Goal: Task Accomplishment & Management: Complete application form

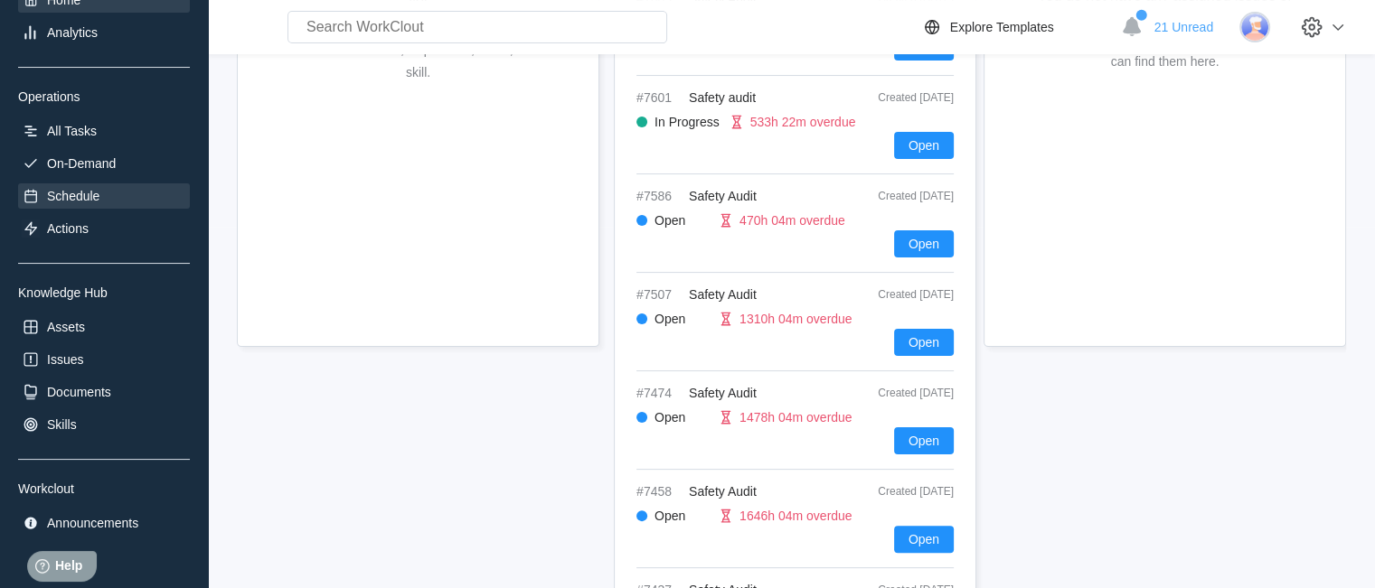
scroll to position [147, 0]
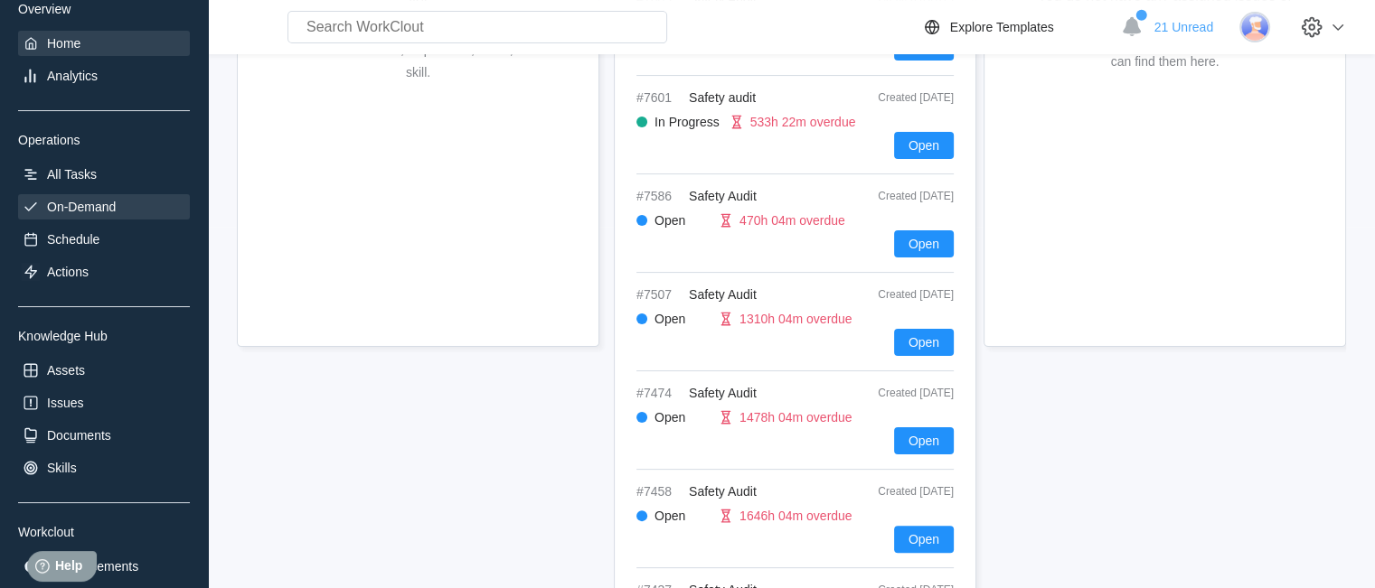
click at [97, 203] on div "On-Demand" at bounding box center [81, 207] width 69 height 14
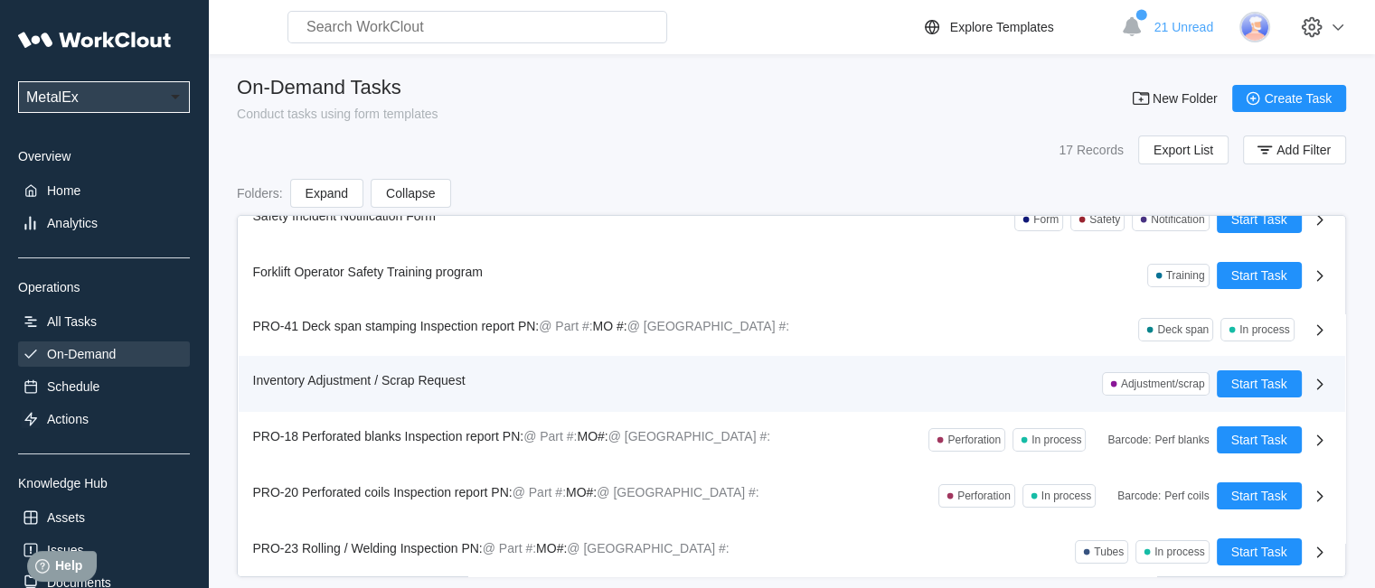
scroll to position [588, 0]
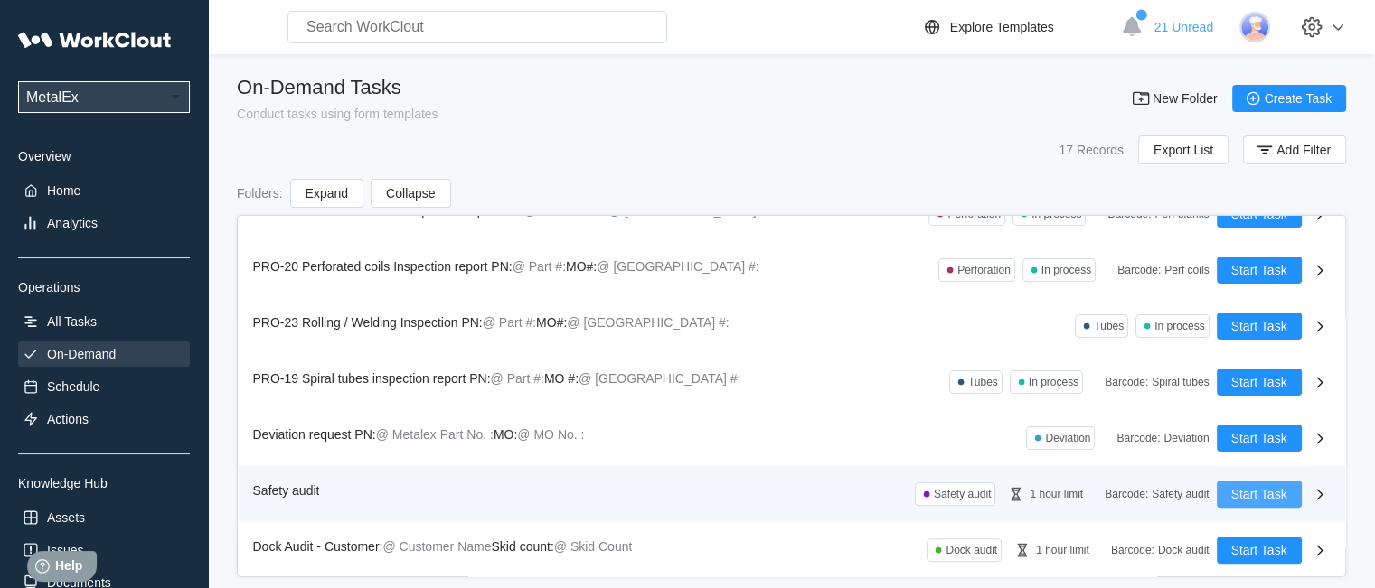
click at [1240, 494] on span "Start Task" at bounding box center [1259, 494] width 56 height 13
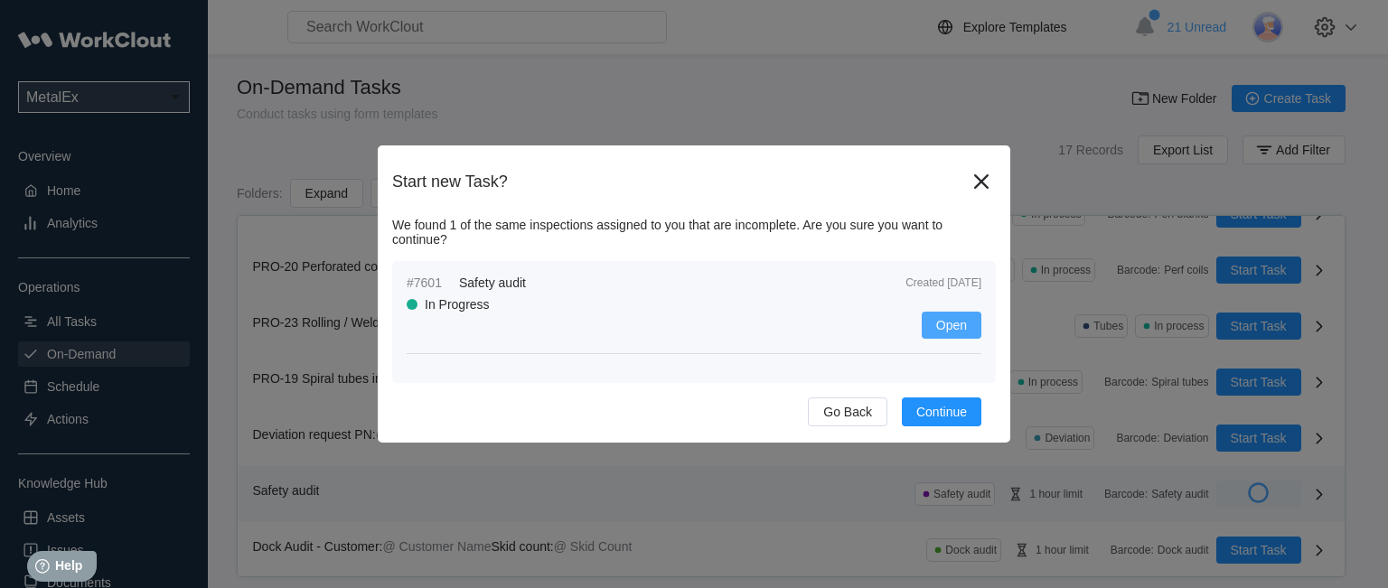
click at [947, 321] on span "Open" at bounding box center [952, 325] width 31 height 13
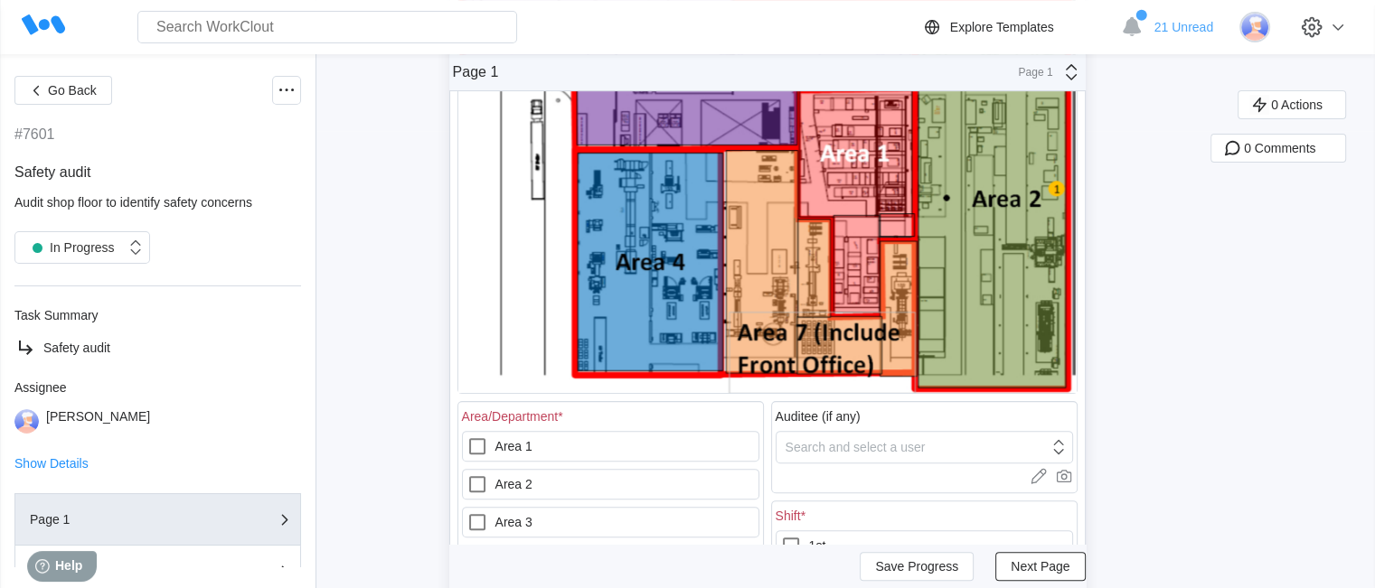
scroll to position [542, 0]
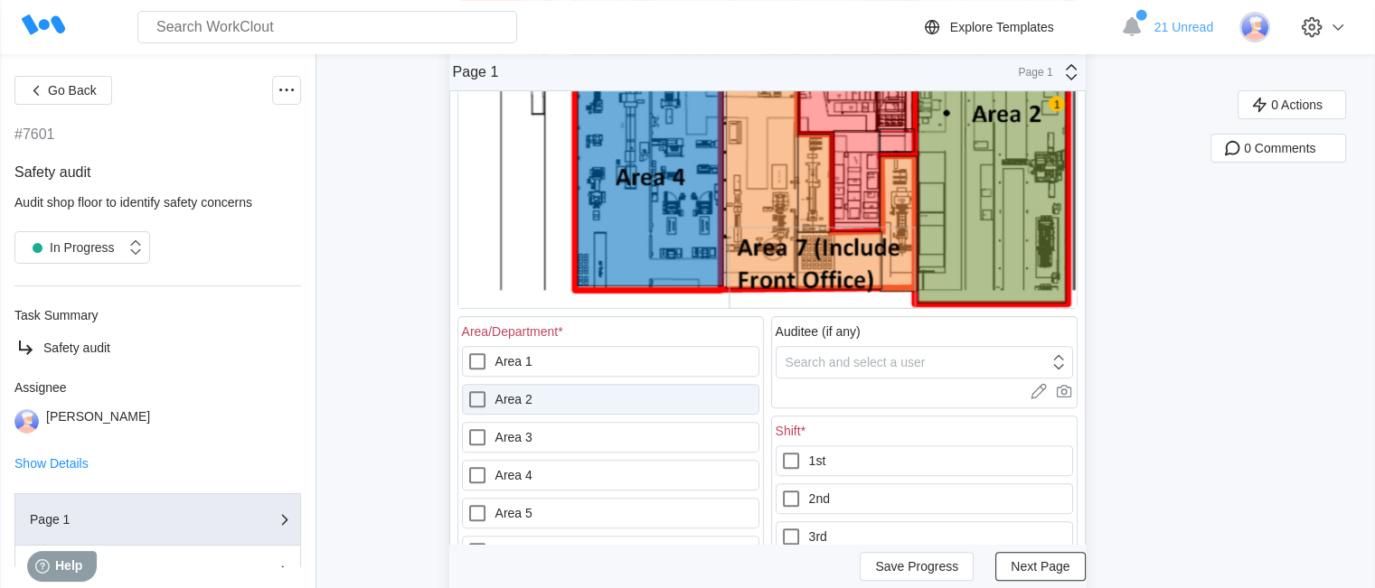
click at [599, 404] on label "Area 2" at bounding box center [610, 399] width 297 height 31
click at [467, 390] on 2 "Area 2" at bounding box center [466, 389] width 1 height 1
checkbox 2 "true"
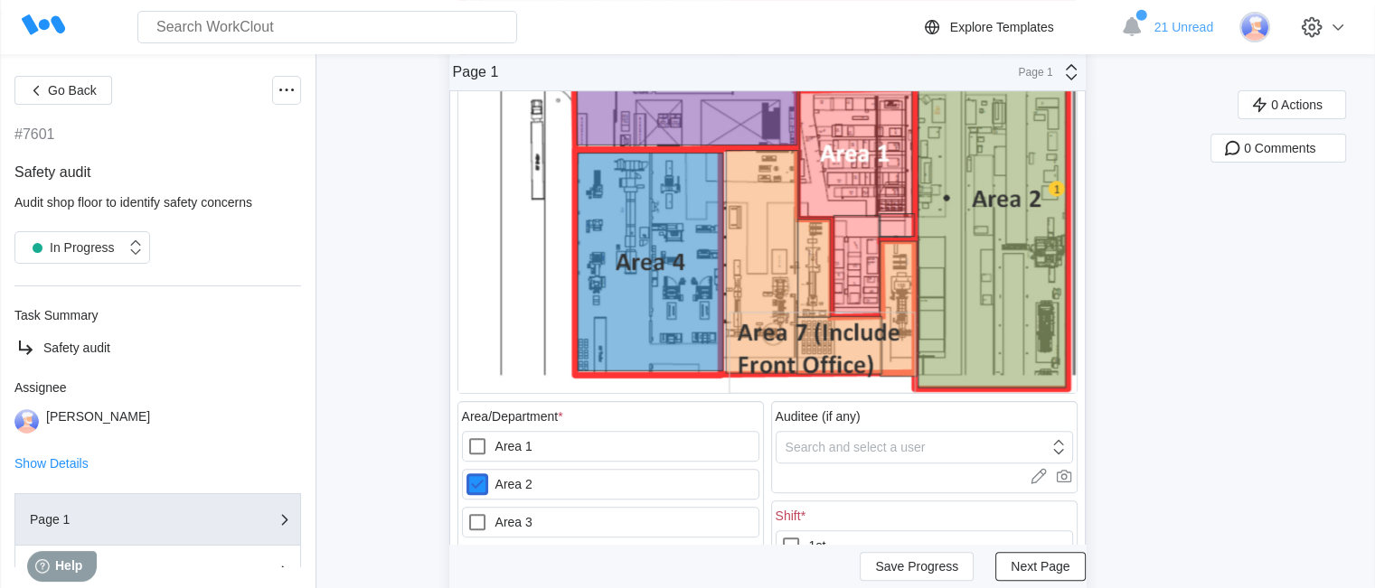
scroll to position [253, 0]
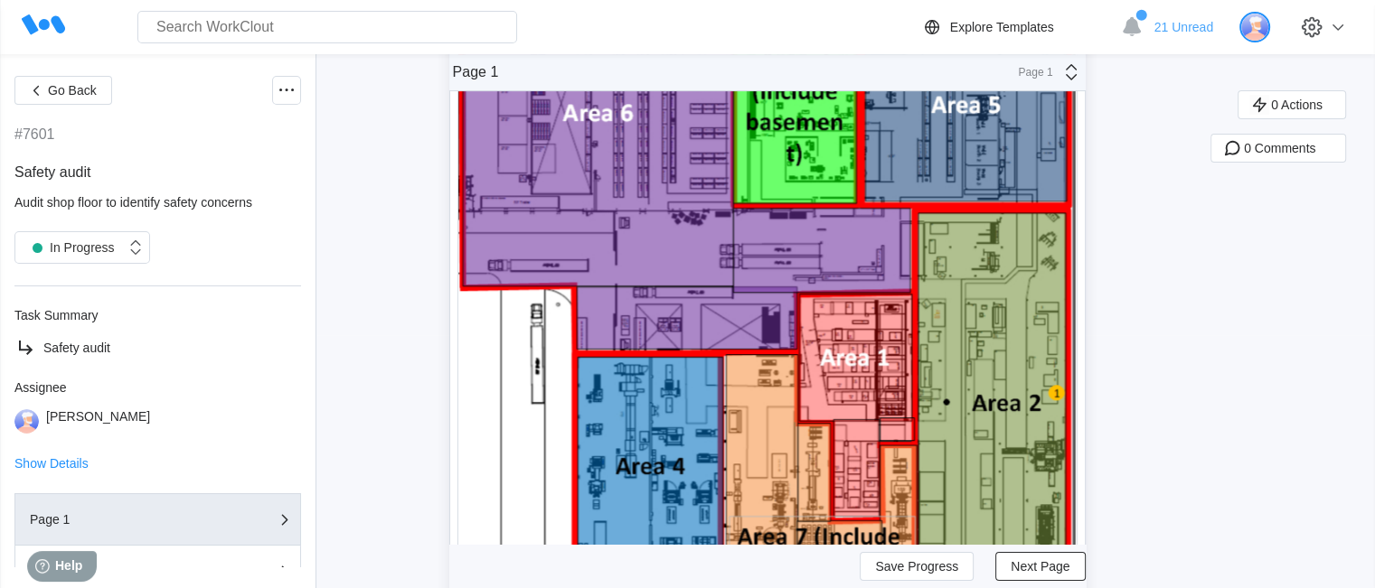
click at [1270, 18] on img at bounding box center [1254, 27] width 31 height 31
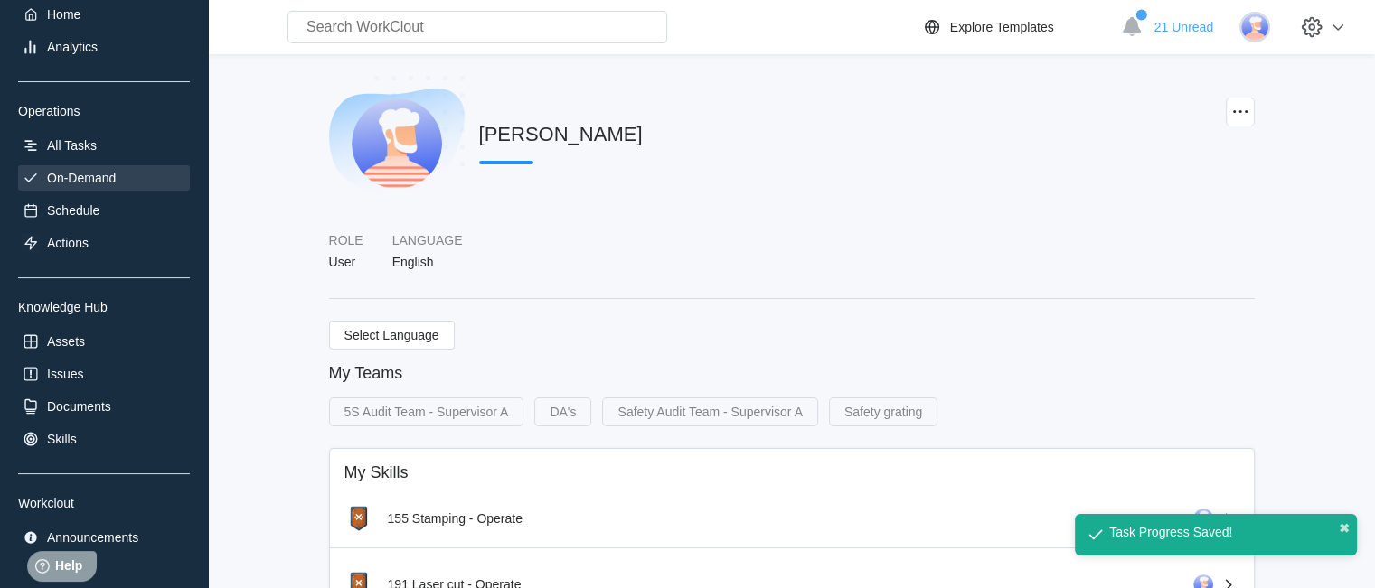
scroll to position [147, 0]
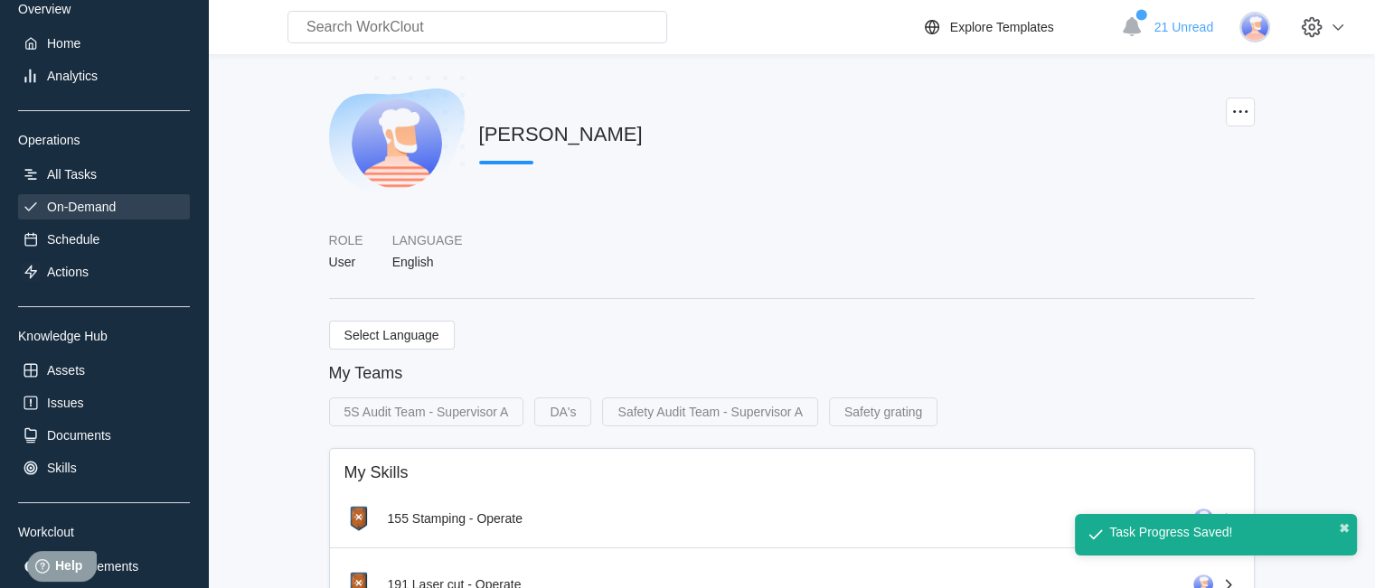
click at [121, 209] on div "On-Demand" at bounding box center [104, 206] width 172 height 25
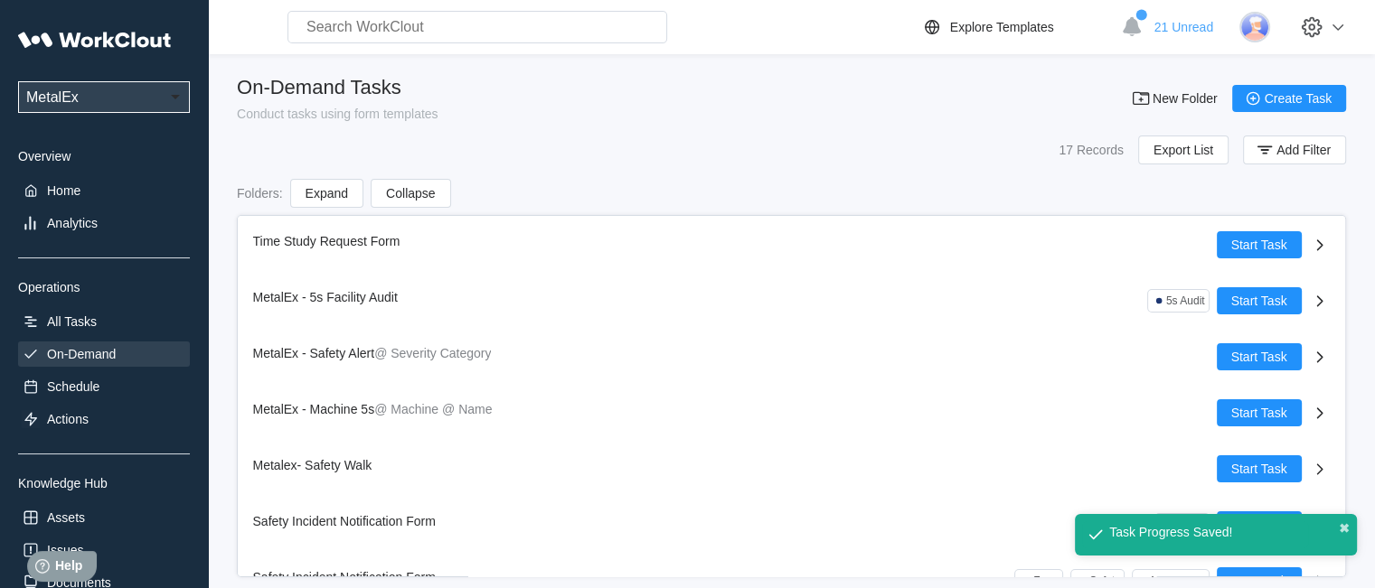
scroll to position [588, 0]
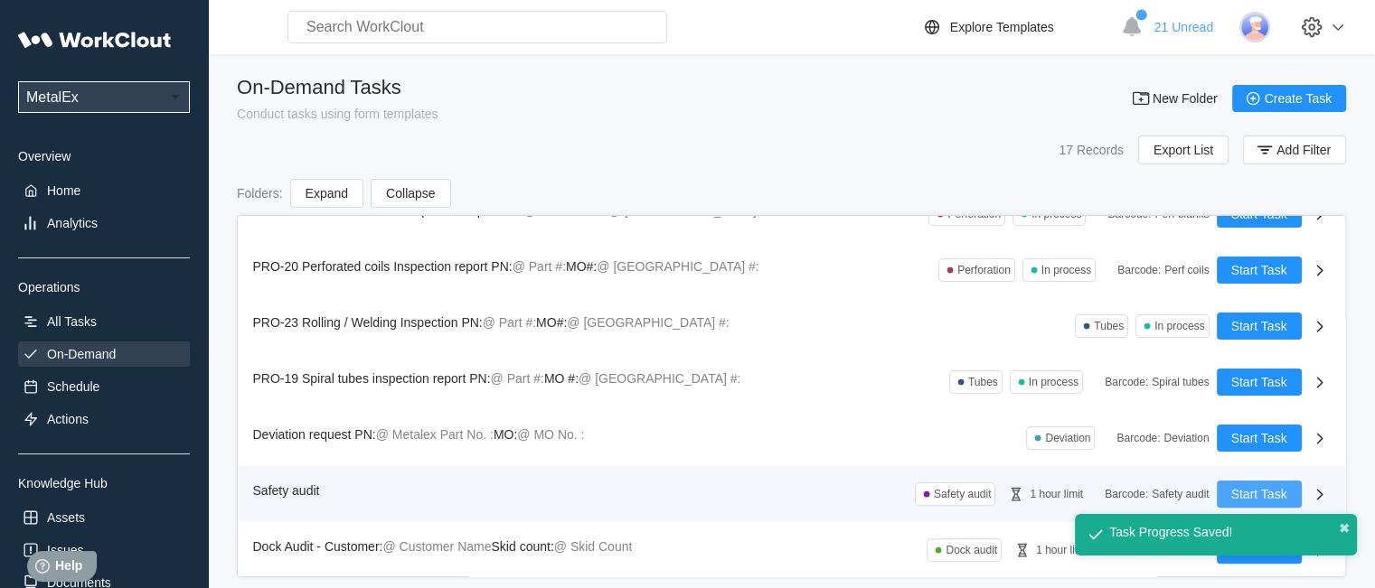
click at [1267, 493] on span "Start Task" at bounding box center [1259, 494] width 56 height 13
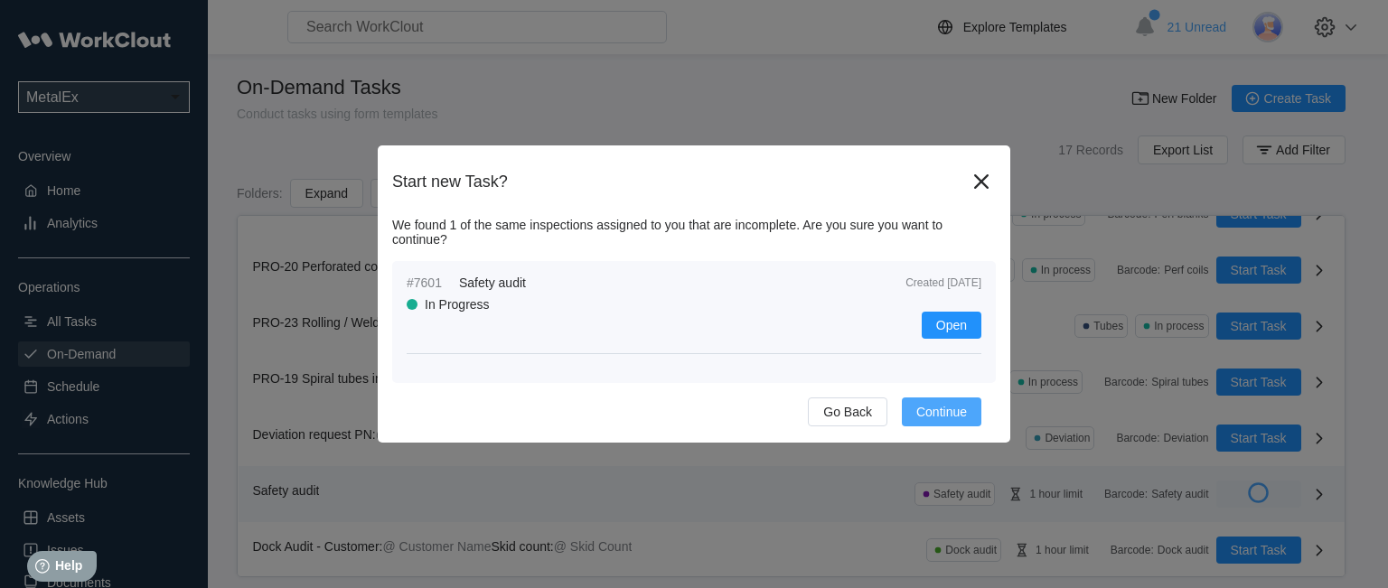
click at [974, 419] on button "Continue" at bounding box center [942, 412] width 80 height 29
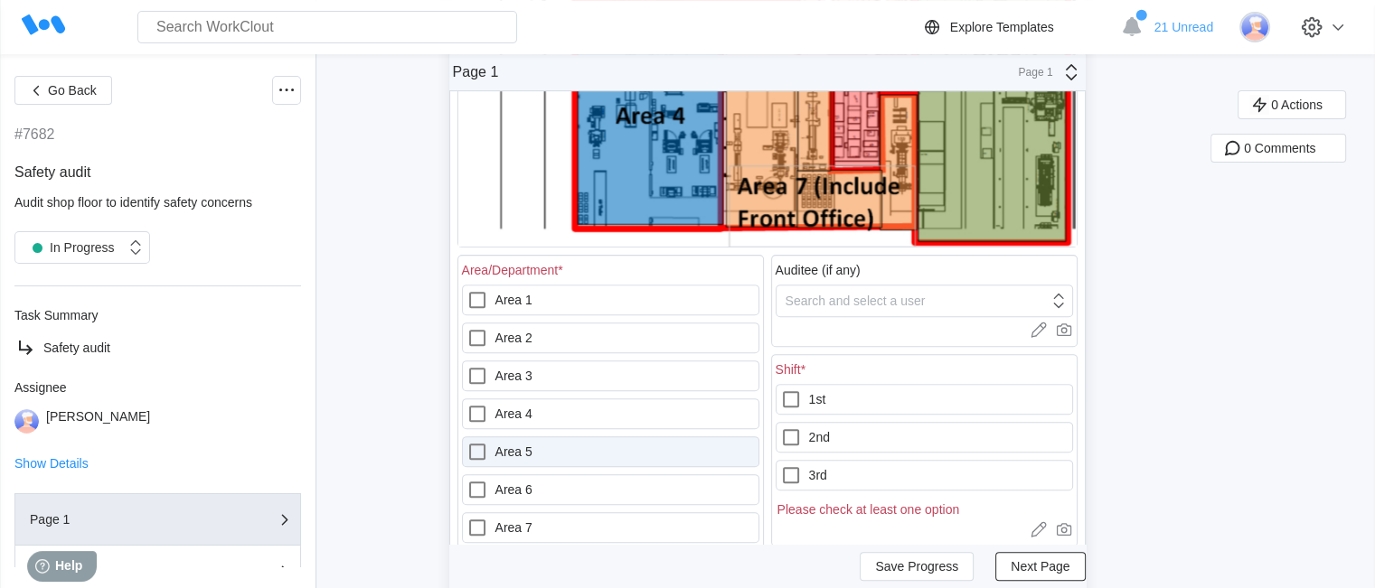
scroll to position [633, 0]
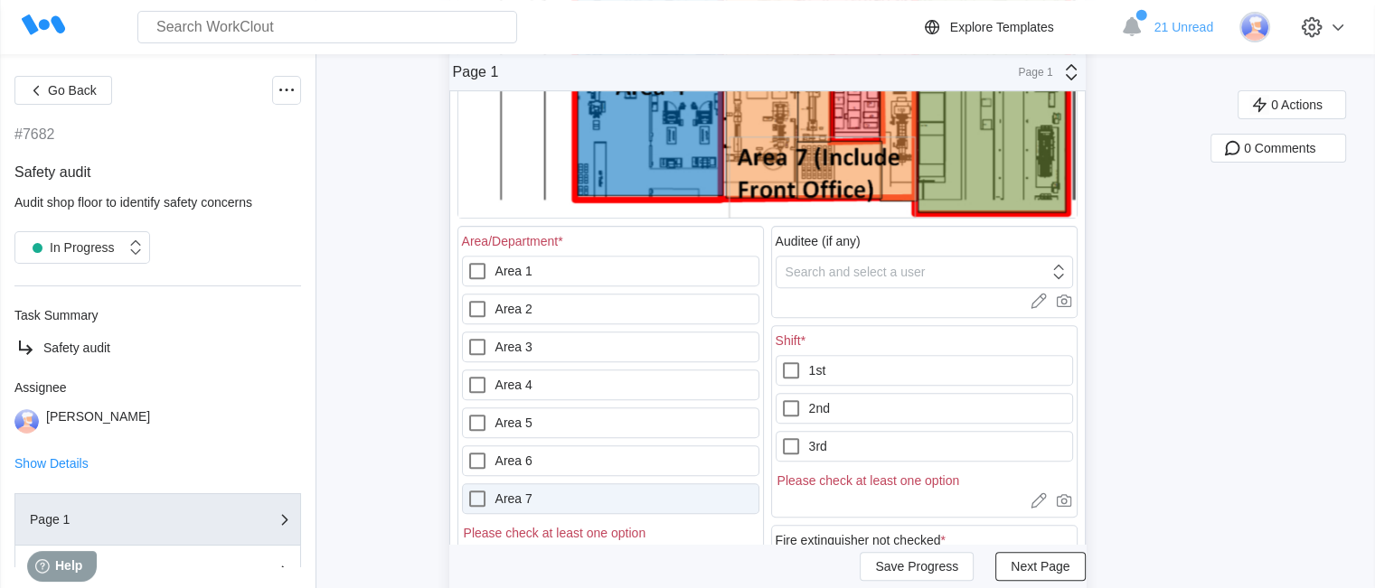
click at [634, 509] on label "Area 7" at bounding box center [610, 499] width 297 height 31
click at [467, 489] on 7 "Area 7" at bounding box center [466, 488] width 1 height 1
checkbox 7 "true"
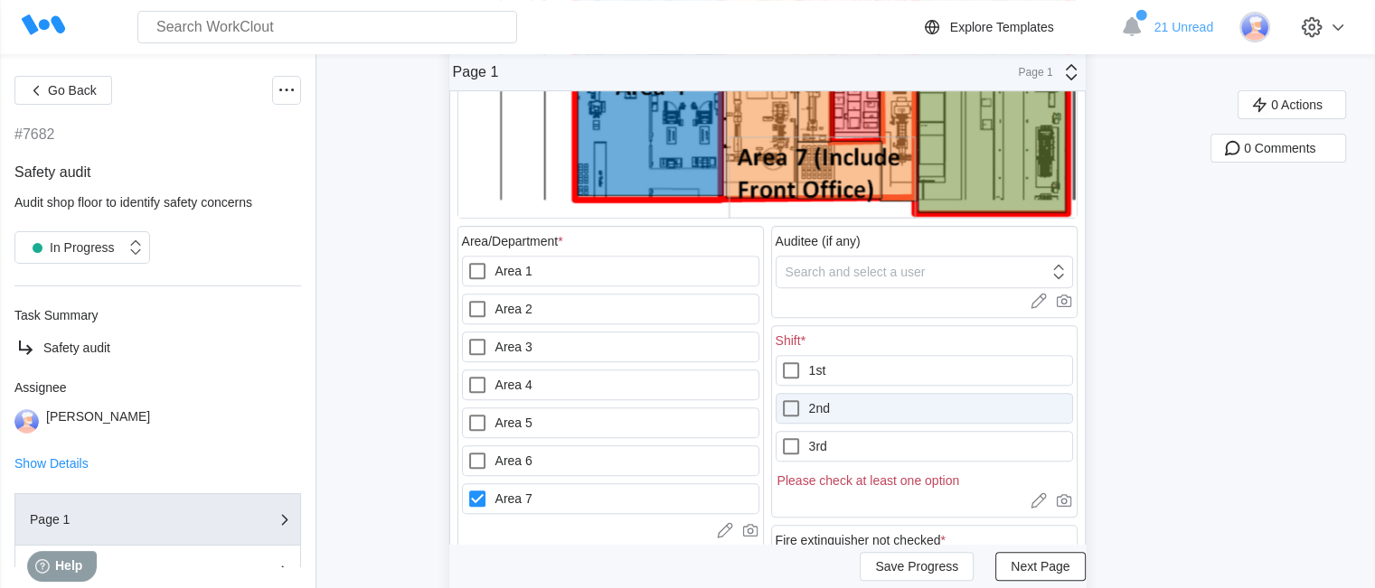
click at [889, 411] on label "2nd" at bounding box center [924, 408] width 297 height 31
click at [781, 399] on input "2nd" at bounding box center [780, 398] width 1 height 1
checkbox input "true"
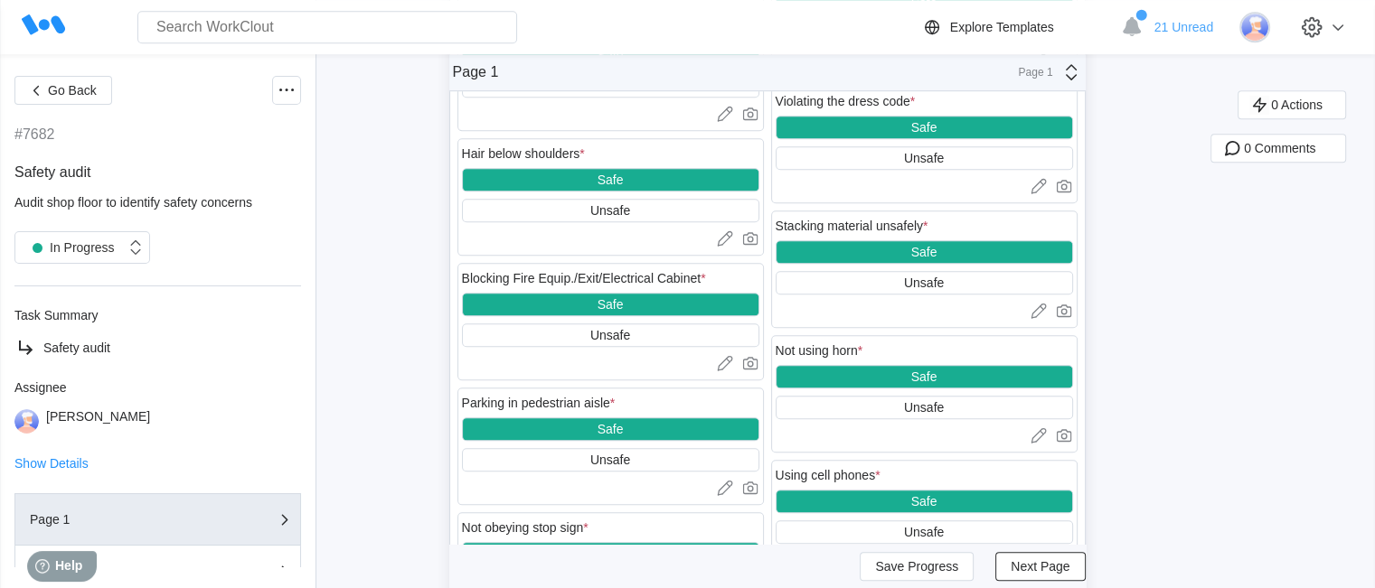
scroll to position [1175, 0]
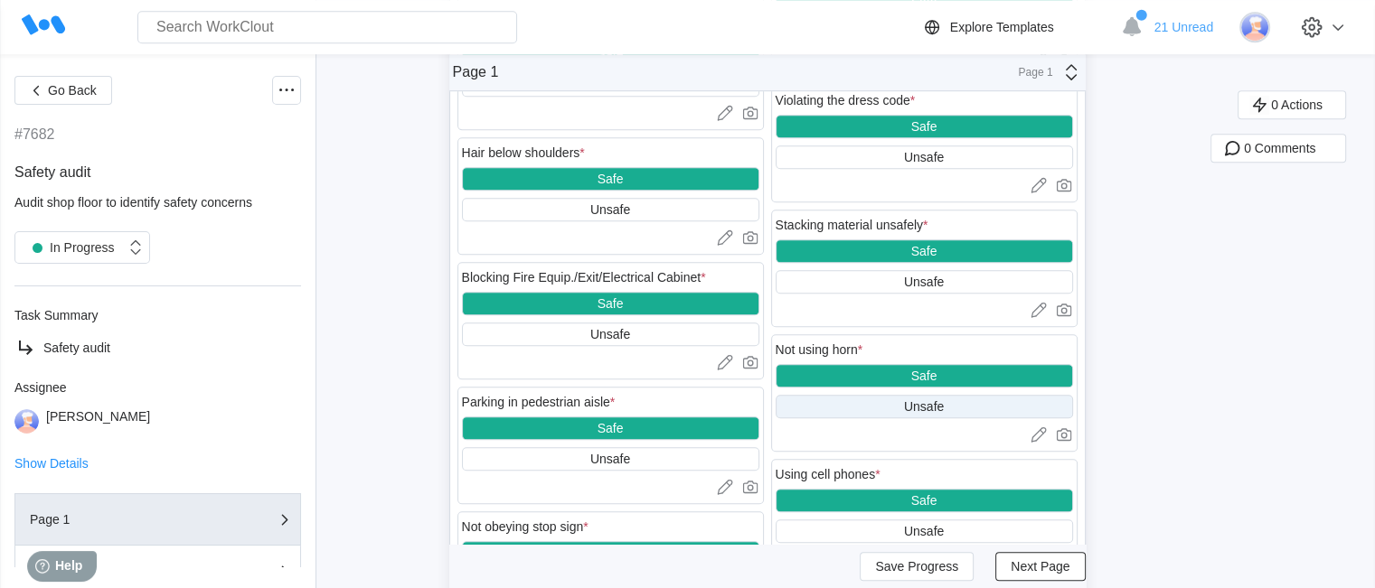
click at [899, 412] on div "Unsafe" at bounding box center [924, 407] width 297 height 24
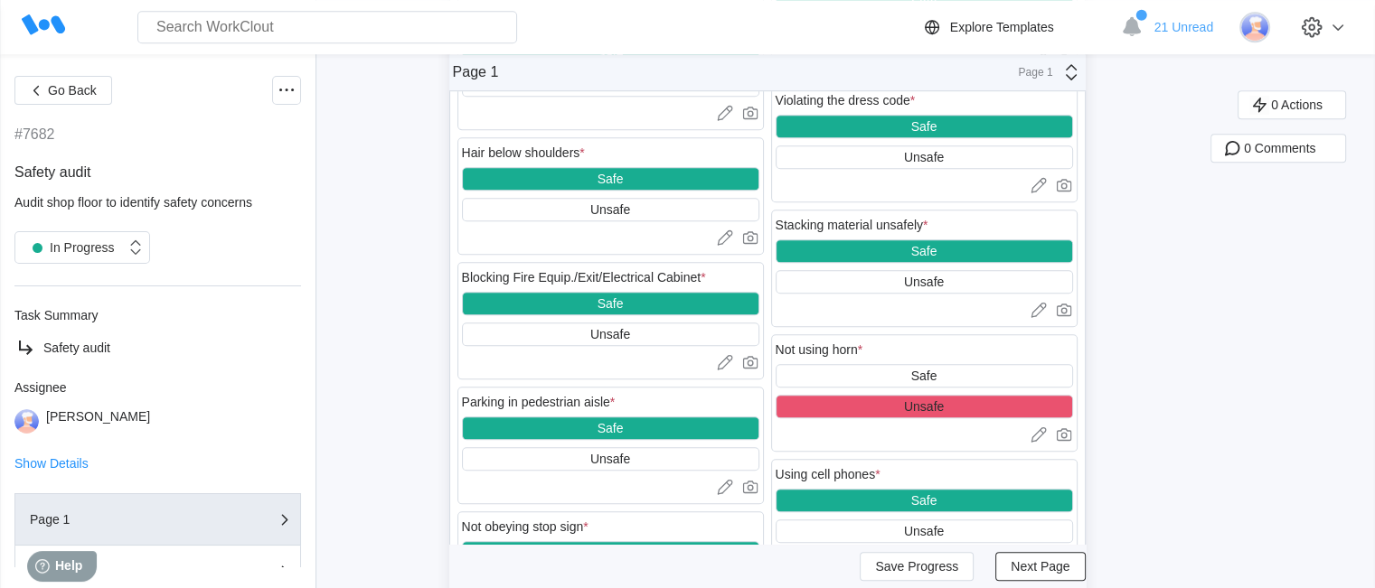
click at [1038, 440] on icon at bounding box center [1039, 435] width 18 height 18
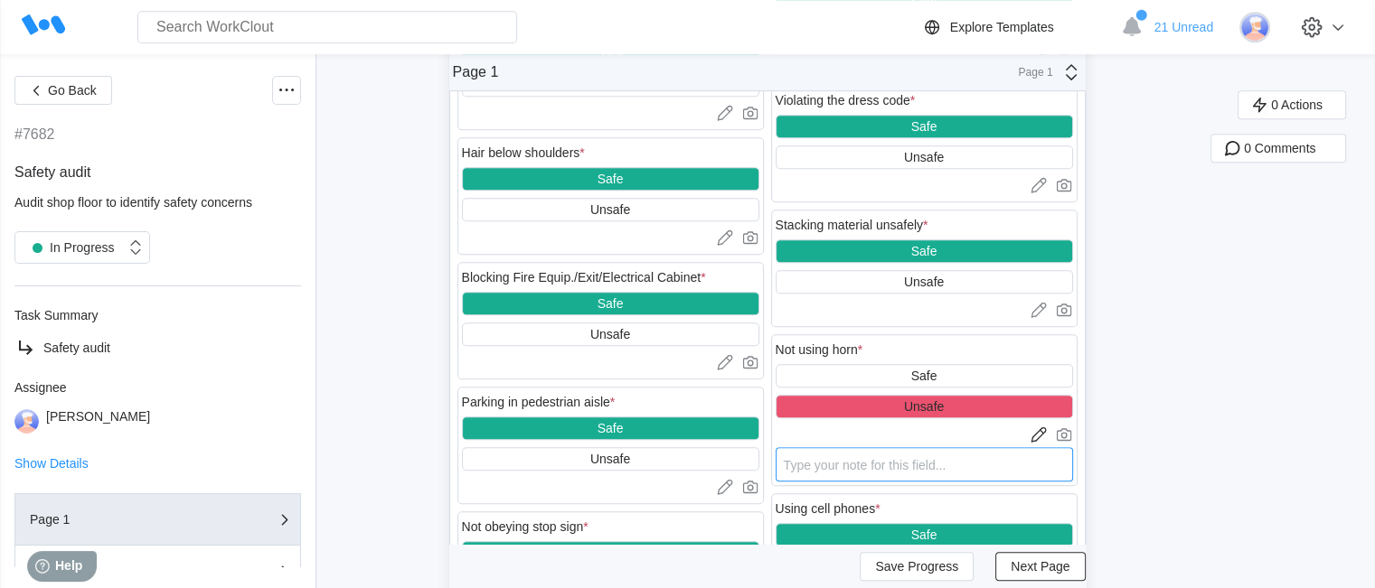
click at [846, 480] on textarea at bounding box center [924, 464] width 297 height 34
type textarea "d"
type textarea "x"
type textarea "dr"
type textarea "x"
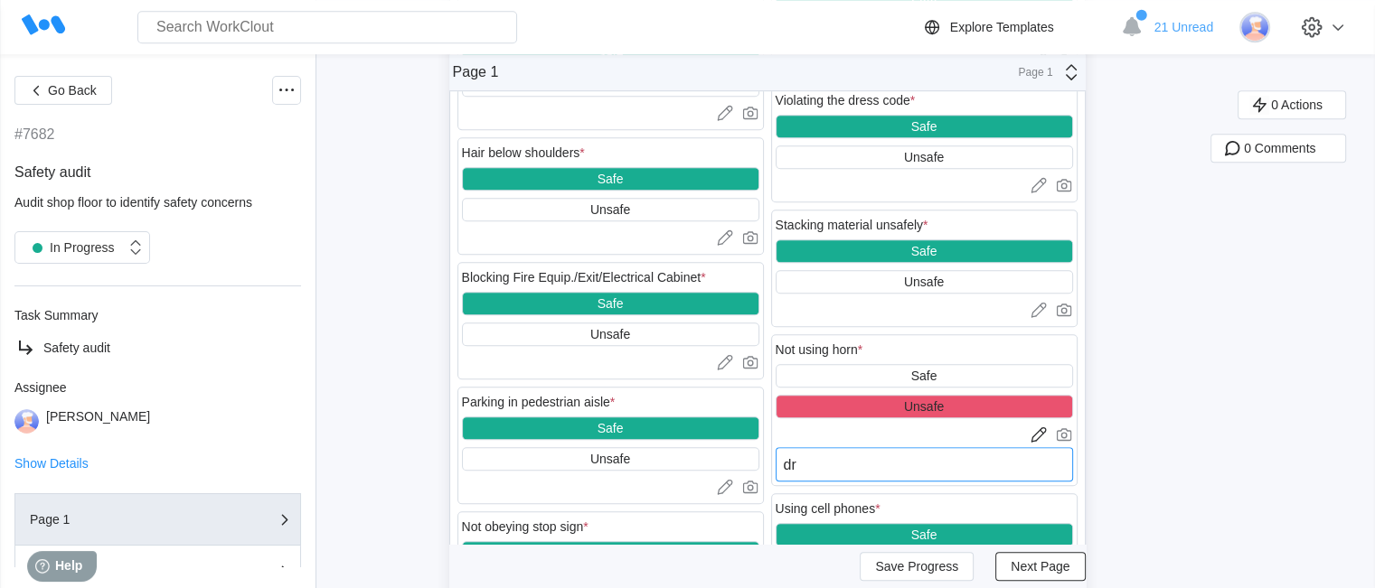
type textarea "dri"
type textarea "x"
type textarea "driv"
type textarea "x"
type textarea "drive"
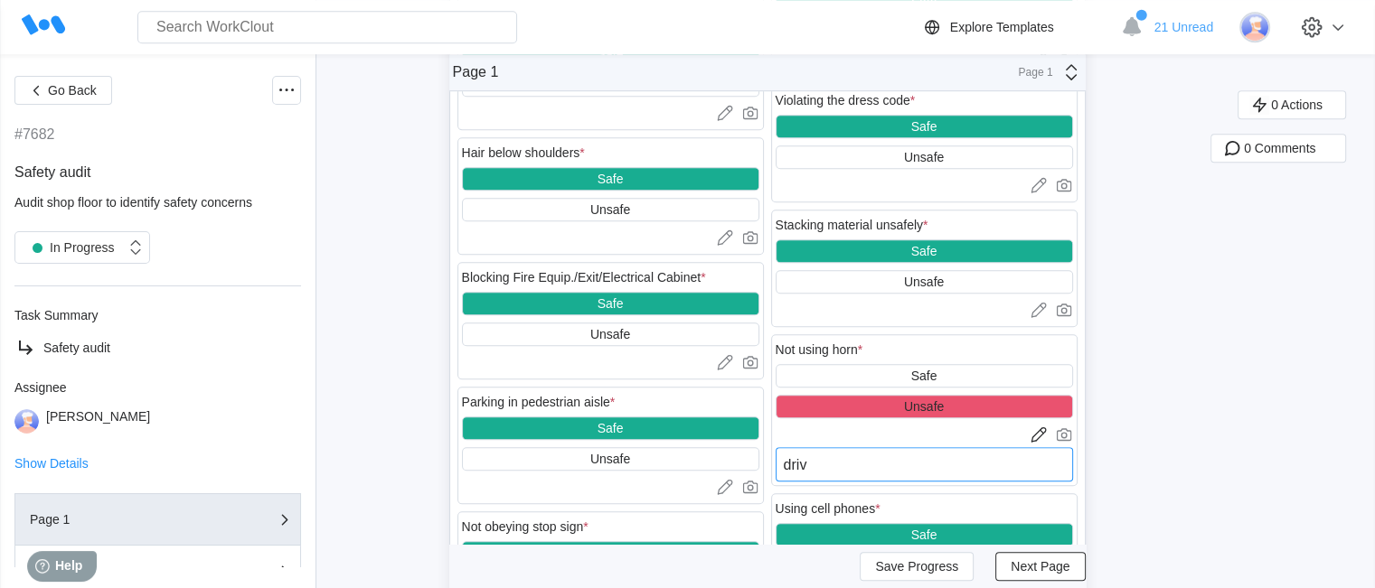
type textarea "x"
type textarea "driver"
type textarea "x"
type textarea "driver"
type textarea "x"
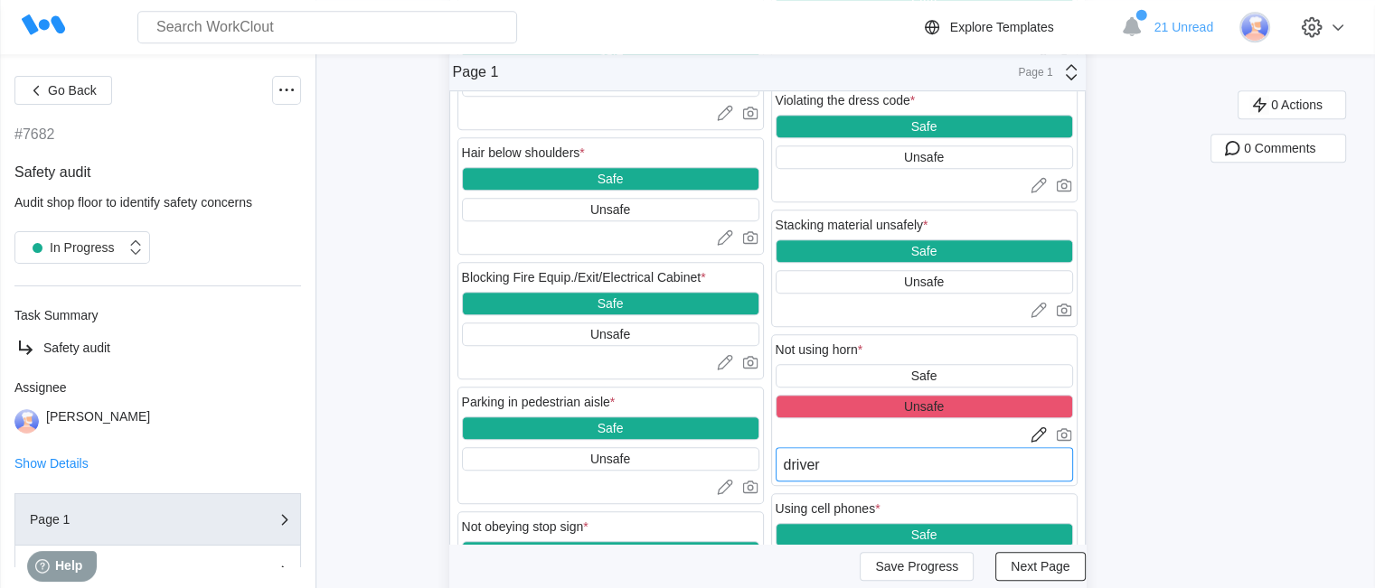
type textarea "driver w"
type textarea "x"
type textarea "driver wa"
type textarea "x"
type textarea "driver wa"
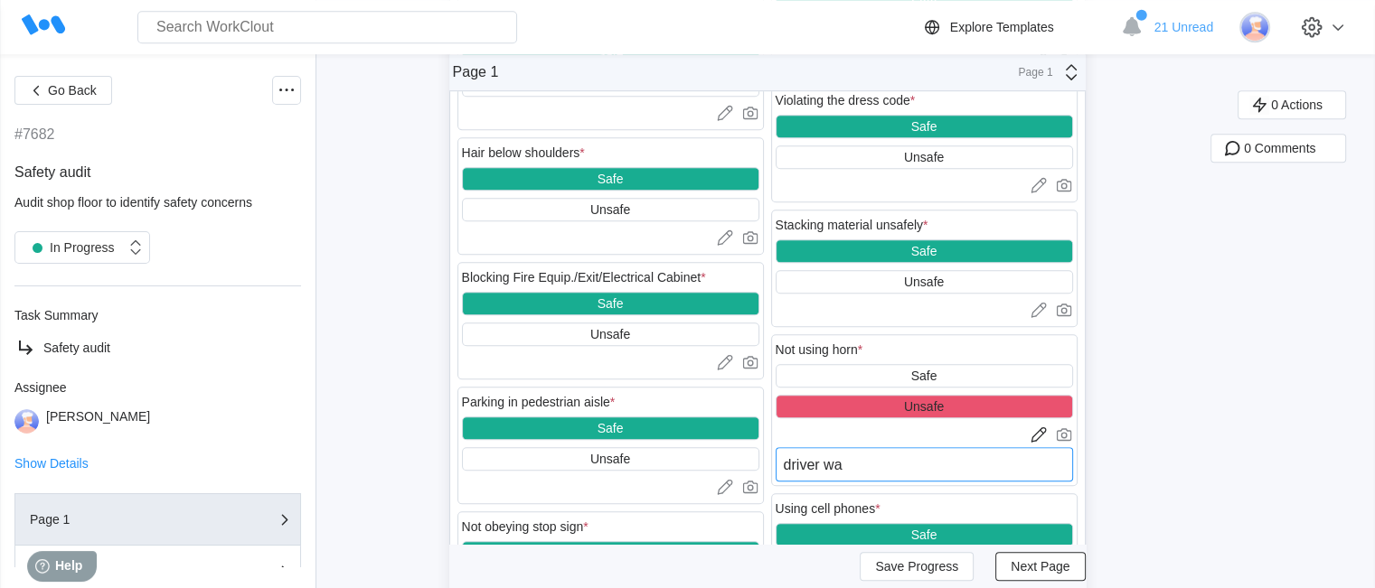
type textarea "x"
type textarea "driver wa"
type textarea "x"
type textarea "driver was"
type textarea "x"
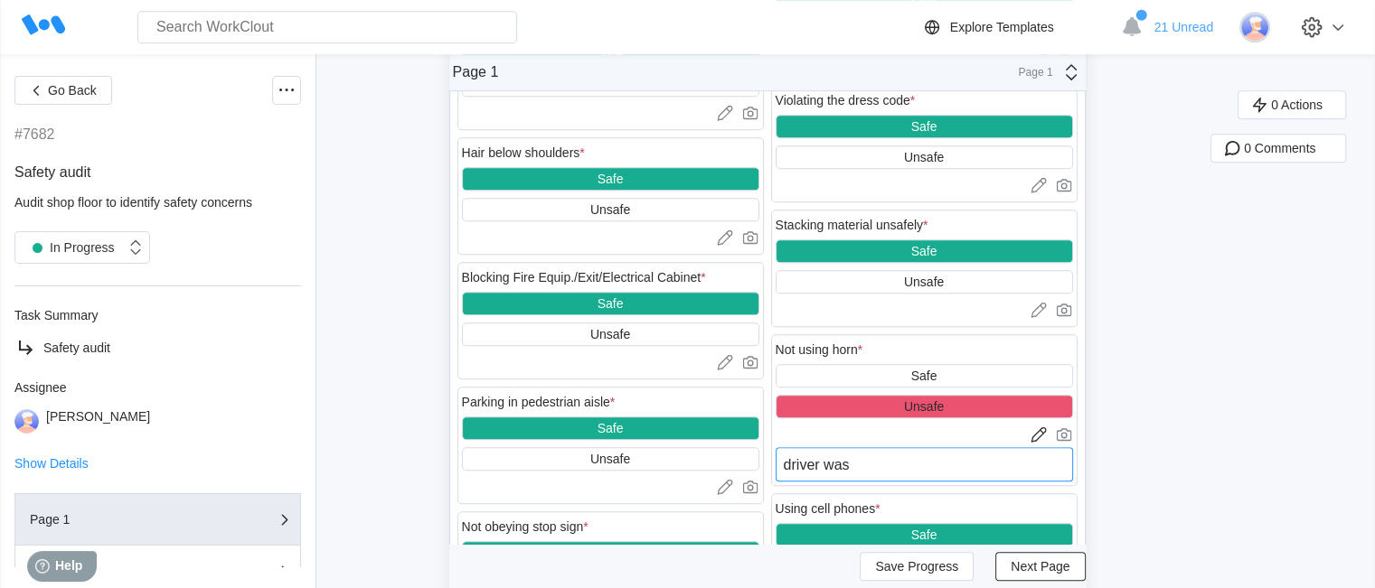
type textarea "driver was"
type textarea "x"
type textarea "driver was n"
type textarea "x"
type textarea "driver was no"
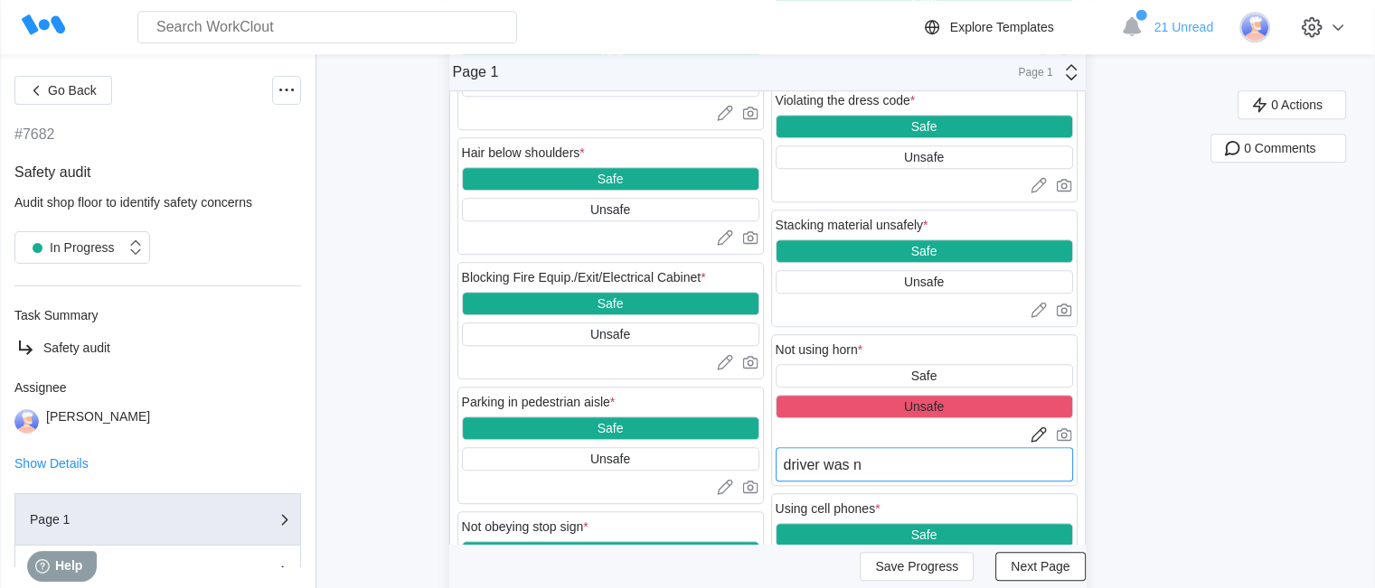
type textarea "x"
type textarea "driver was not"
type textarea "x"
type textarea "driver was not"
type textarea "x"
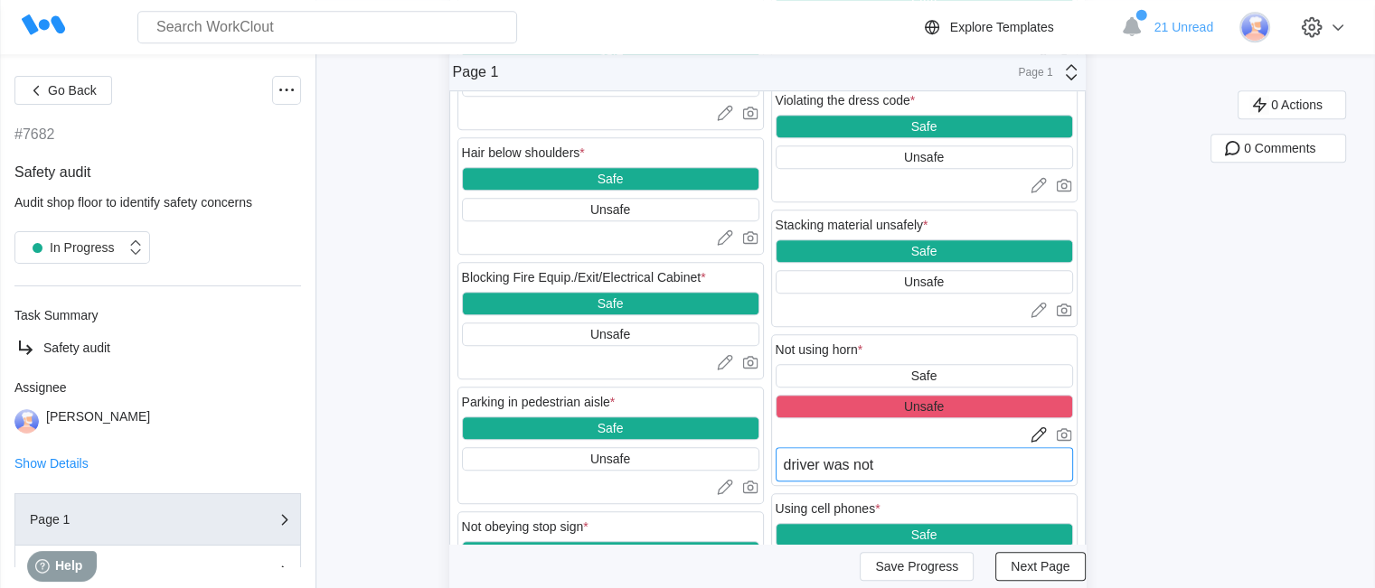
type textarea "driver was not u"
type textarea "x"
type textarea "driver was not us"
type textarea "x"
type textarea "driver was not usi"
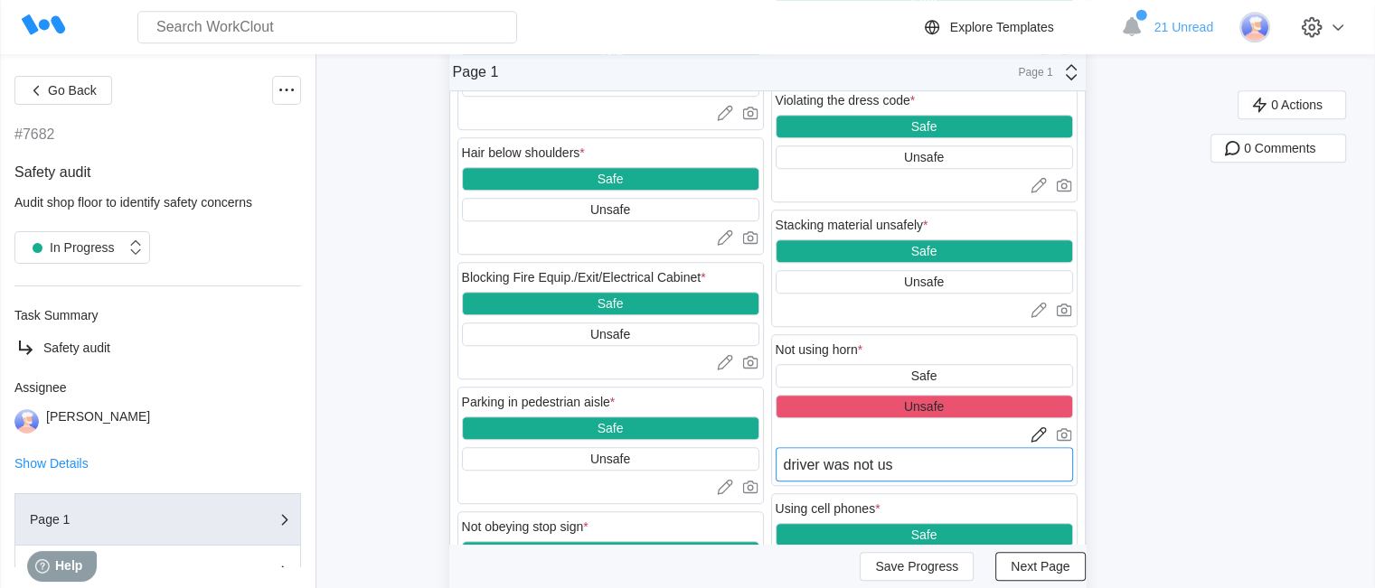
type textarea "x"
type textarea "driver was not usin"
type textarea "x"
type textarea "driver was not using"
type textarea "x"
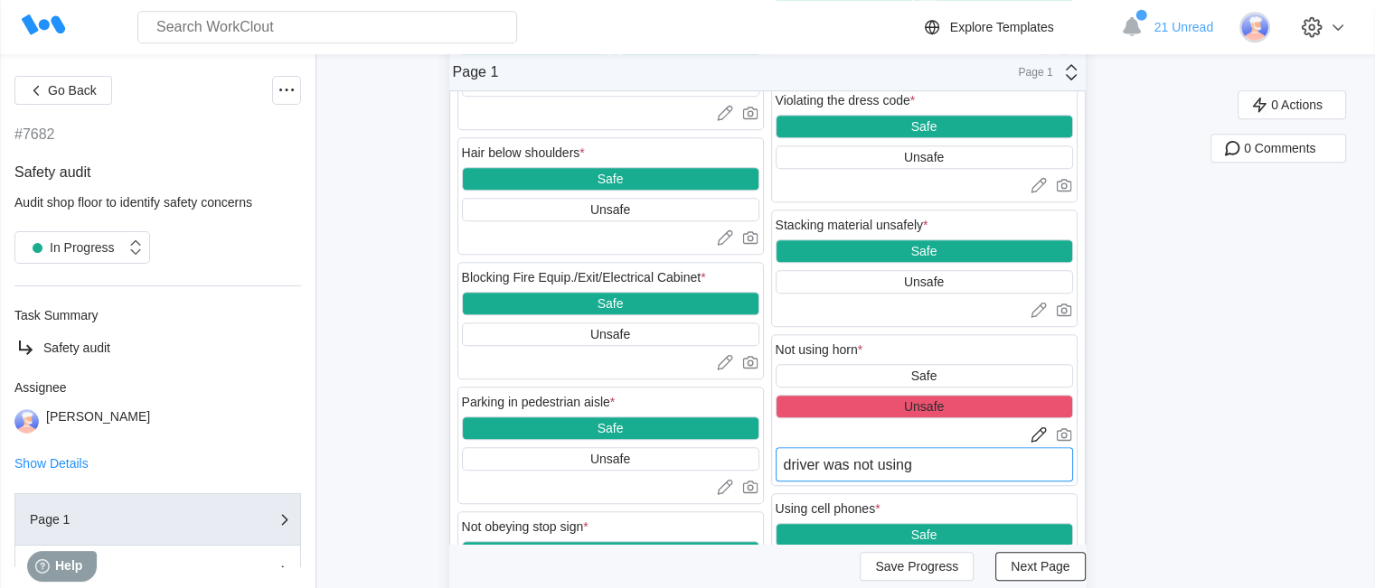
type textarea "driver was not using"
type textarea "x"
type textarea "driver was not using h"
type textarea "x"
type textarea "driver was not using hi"
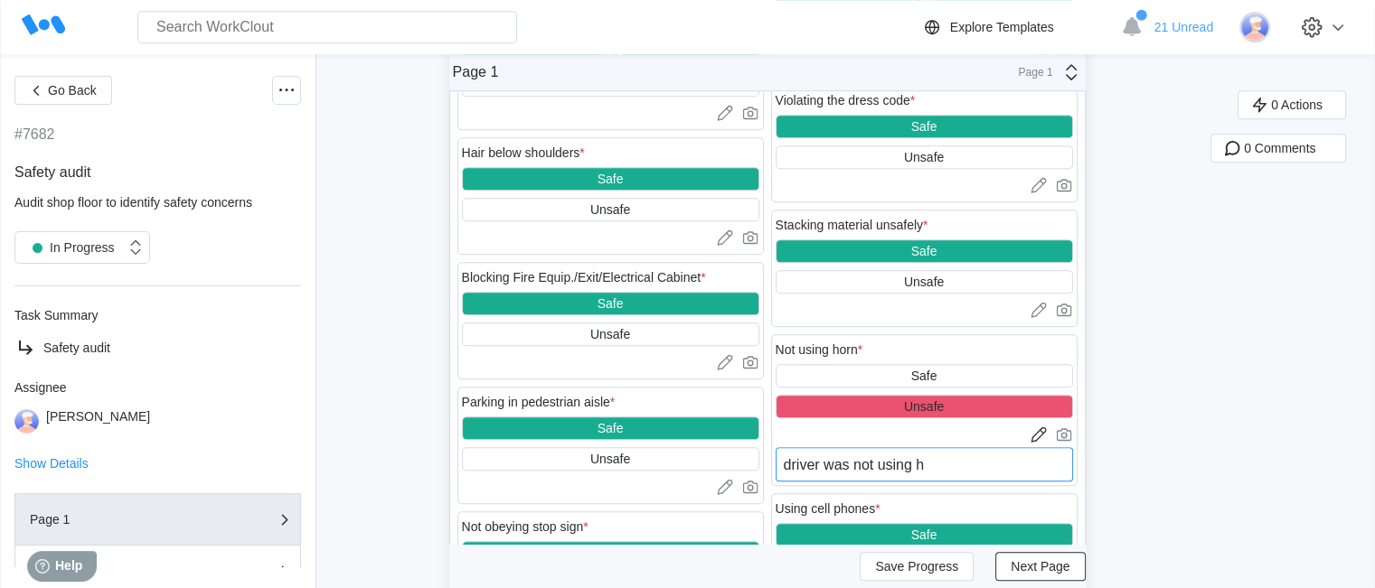
type textarea "x"
type textarea "driver was not using his"
type textarea "x"
type textarea "driver was not using his"
type textarea "x"
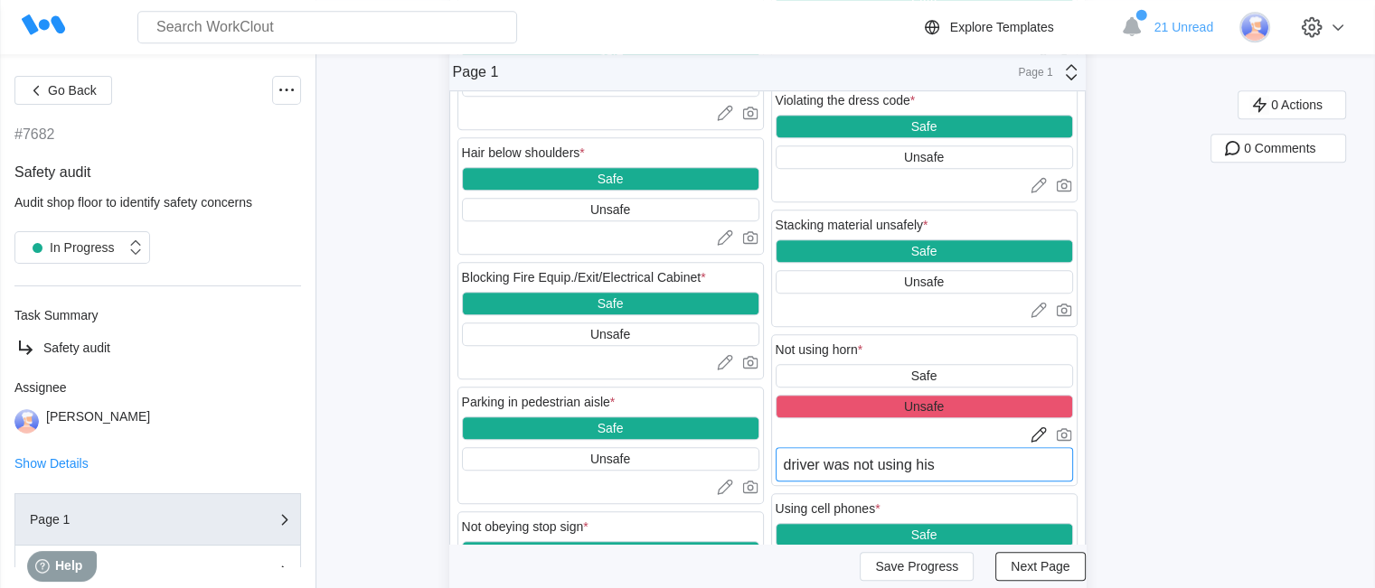
type textarea "driver was not using his h"
type textarea "x"
type textarea "driver was not using his ho"
type textarea "x"
type textarea "driver was not using his hor"
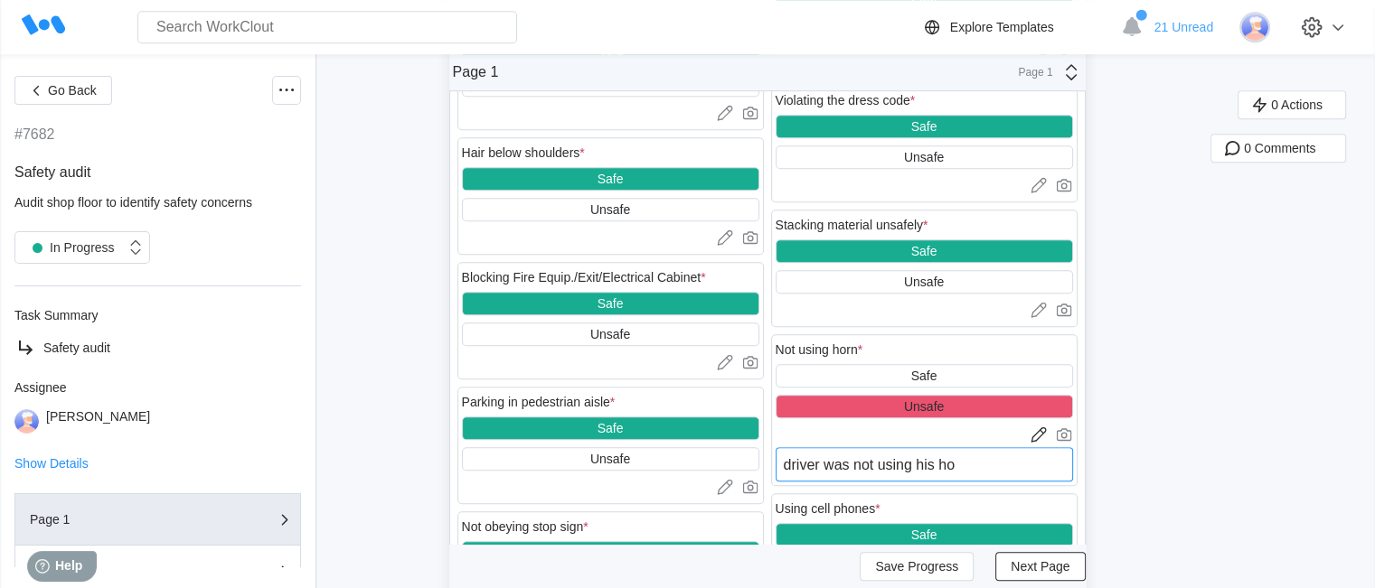
type textarea "x"
type textarea "driver was not using his horn"
type textarea "x"
type textarea "driver was not using his horn"
type textarea "x"
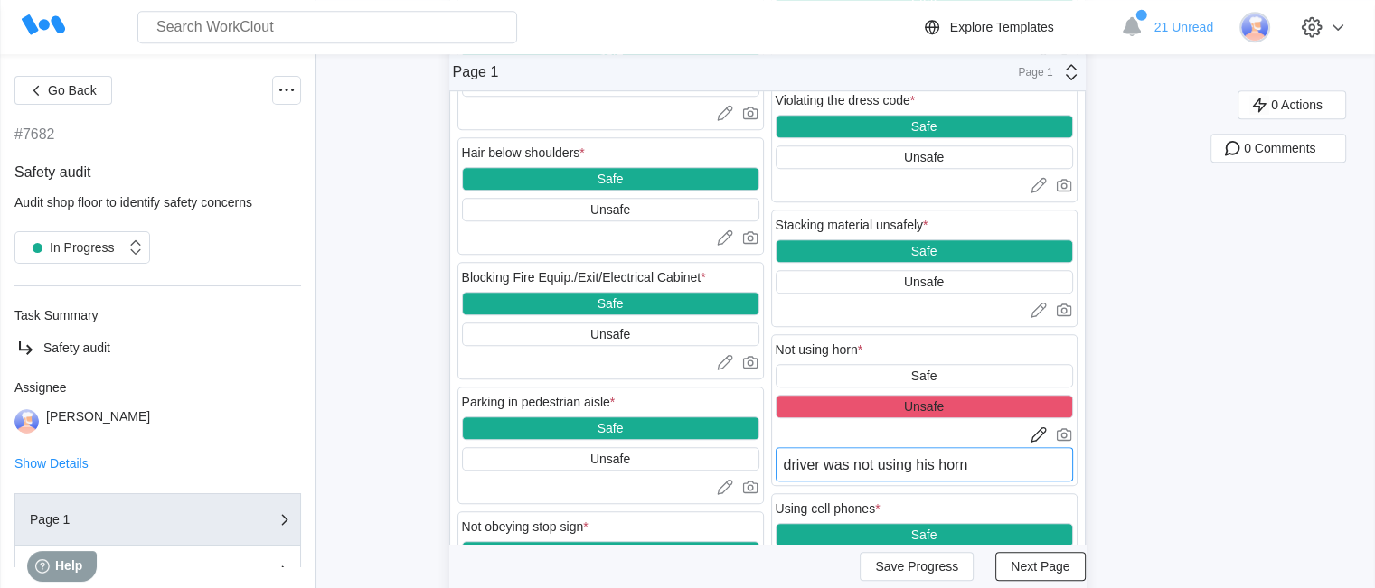
type textarea "driver was not using his horn a"
type textarea "x"
type textarea "driver was not using his horn at"
type textarea "x"
type textarea "driver was not using his horn at"
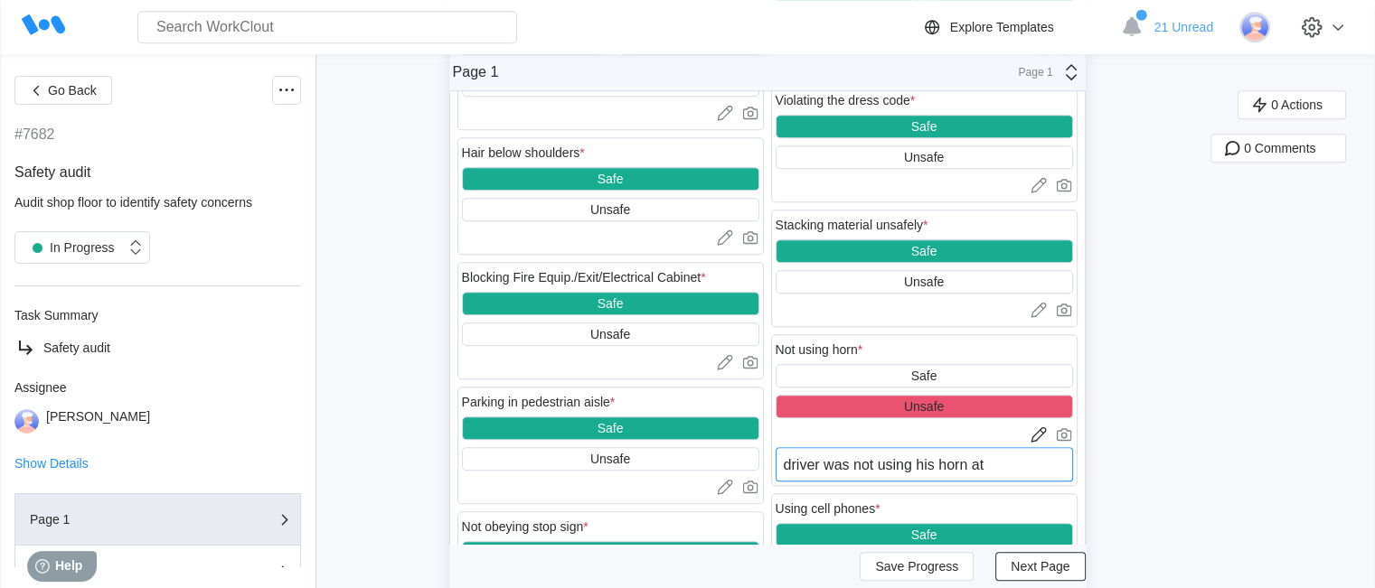
type textarea "x"
type textarea "driver was not using his horn at i"
type textarea "x"
type textarea "driver was not using his horn at in"
type textarea "x"
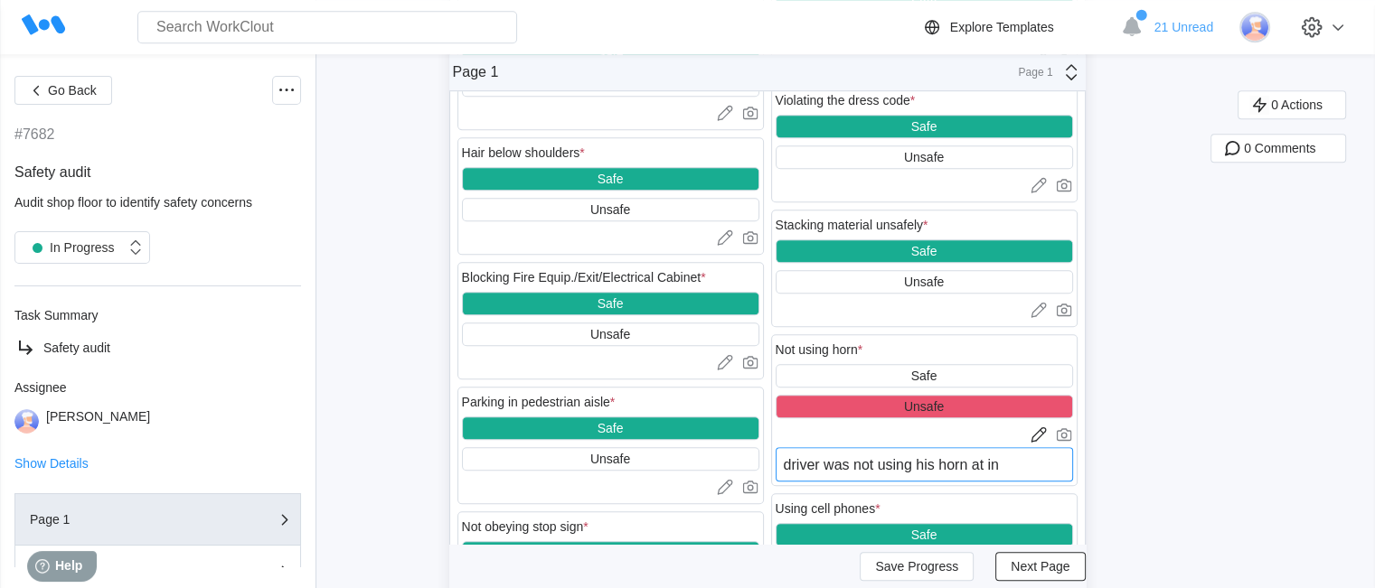
type textarea "driver was not using his horn at int"
type textarea "x"
type textarea "driver was not using his horn at inte"
type textarea "x"
type textarea "driver was not using his horn at inter"
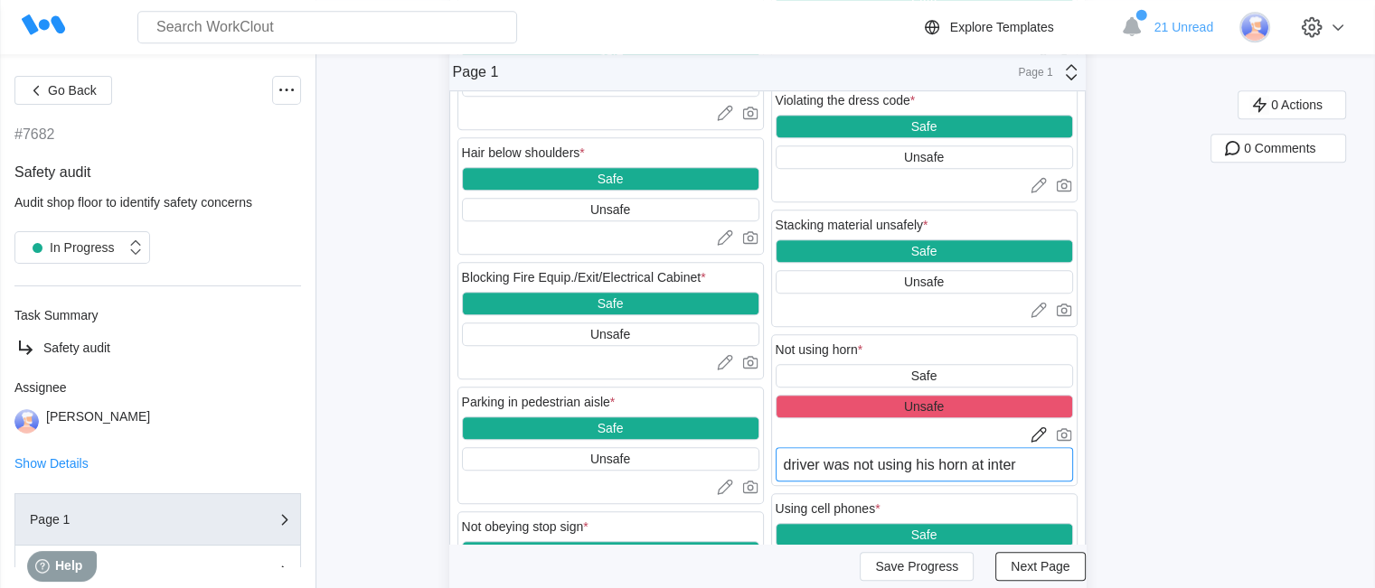
type textarea "x"
type textarea "driver was not using his horn at inters"
type textarea "x"
type textarea "driver was not using his horn at interse"
type textarea "x"
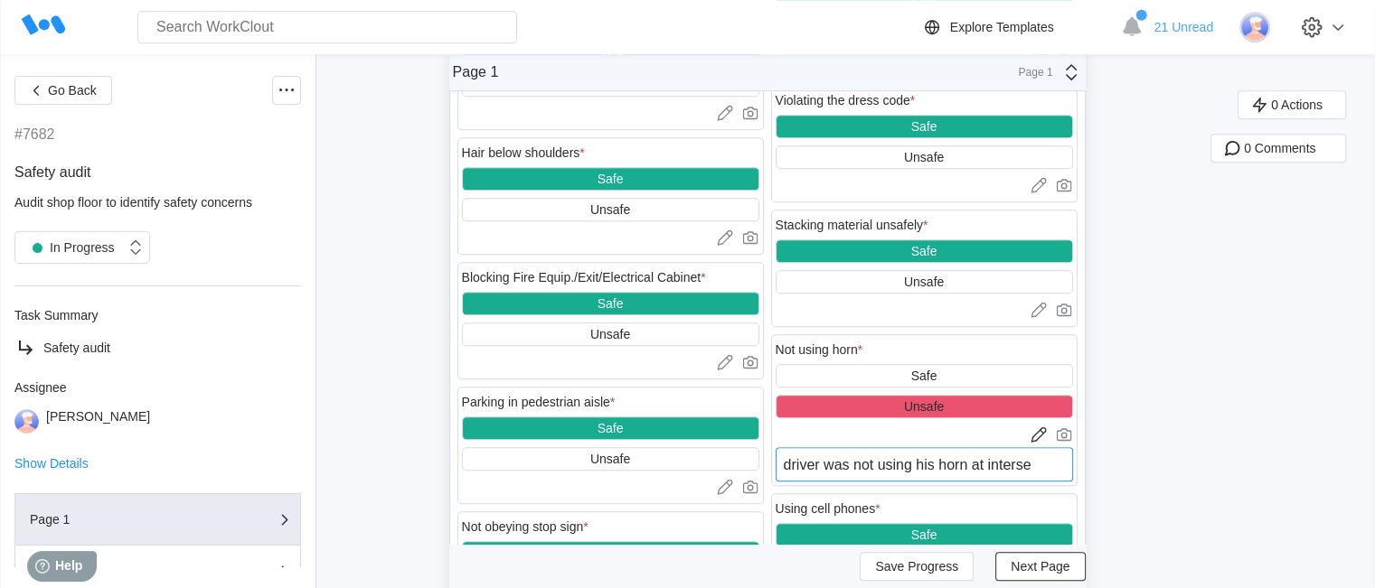
type textarea "driver was not using his horn at intersec"
type textarea "x"
type textarea "driver was not using his horn at intersect"
type textarea "x"
type textarea "driver was not using his horn at intersectio"
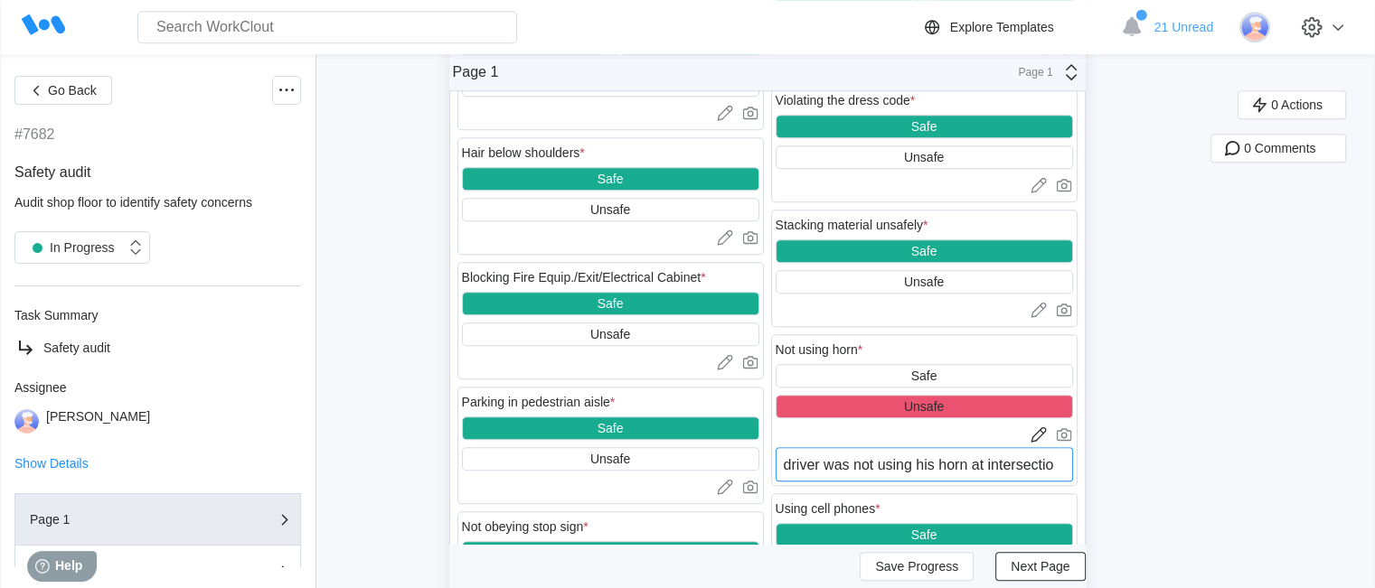
type textarea "x"
type textarea "driver was not using his horn at intersection"
type textarea "x"
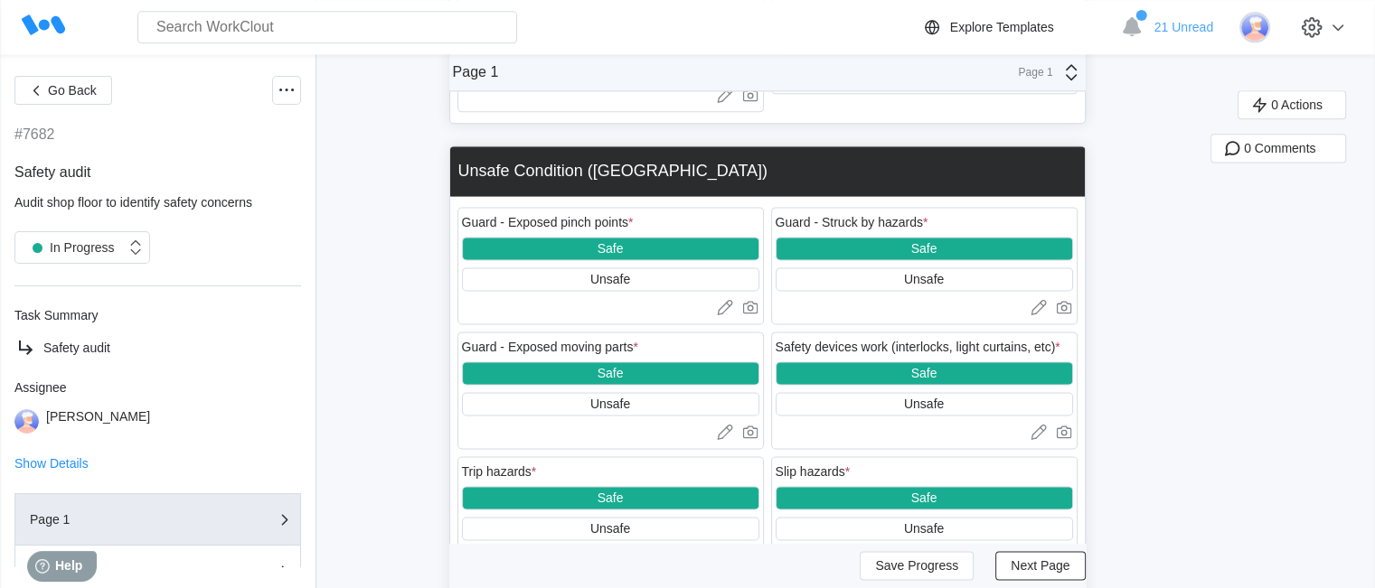
scroll to position [2784, 0]
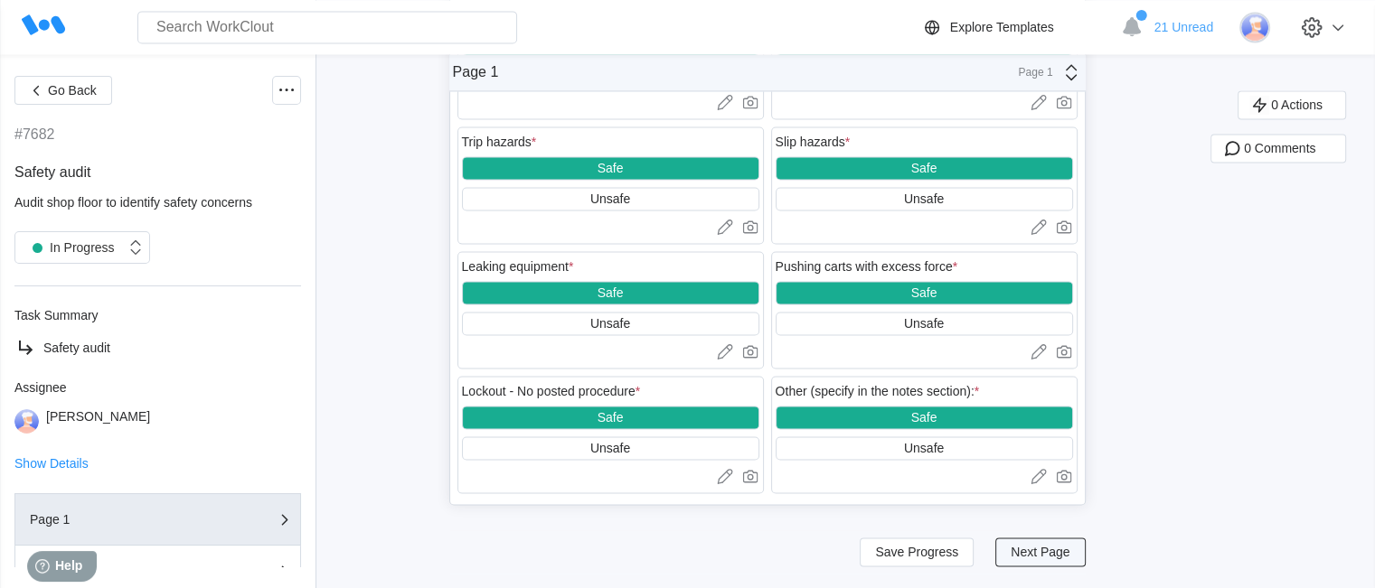
click at [1032, 555] on span "Next Page" at bounding box center [1040, 552] width 59 height 13
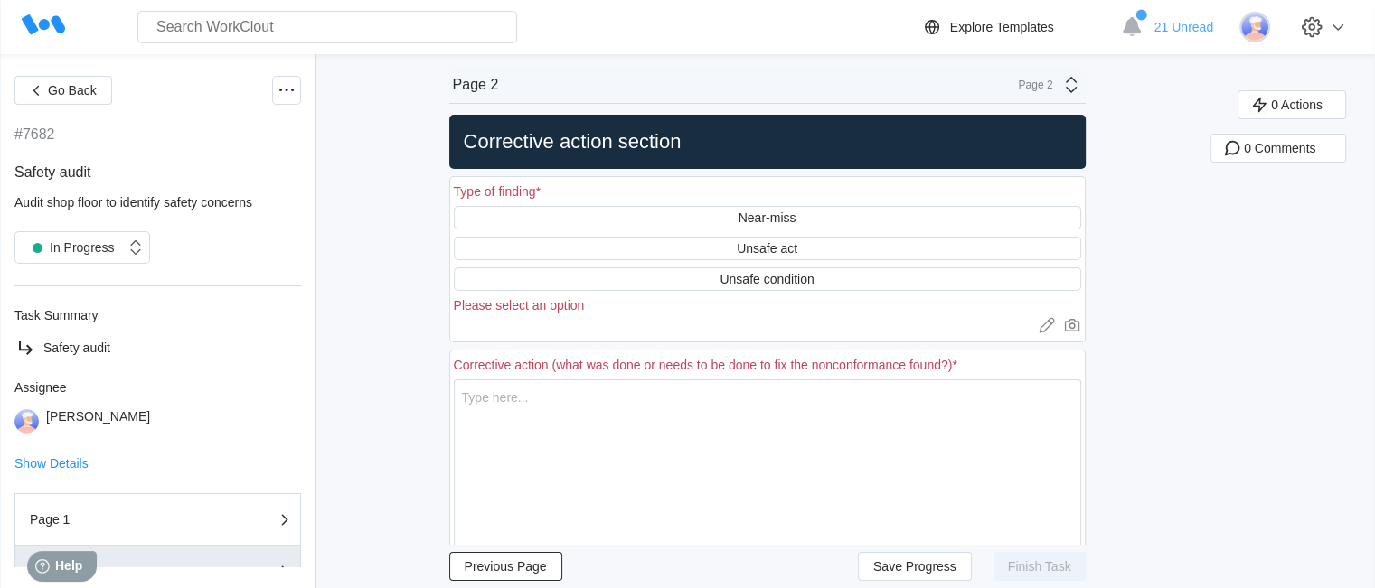
scroll to position [0, 0]
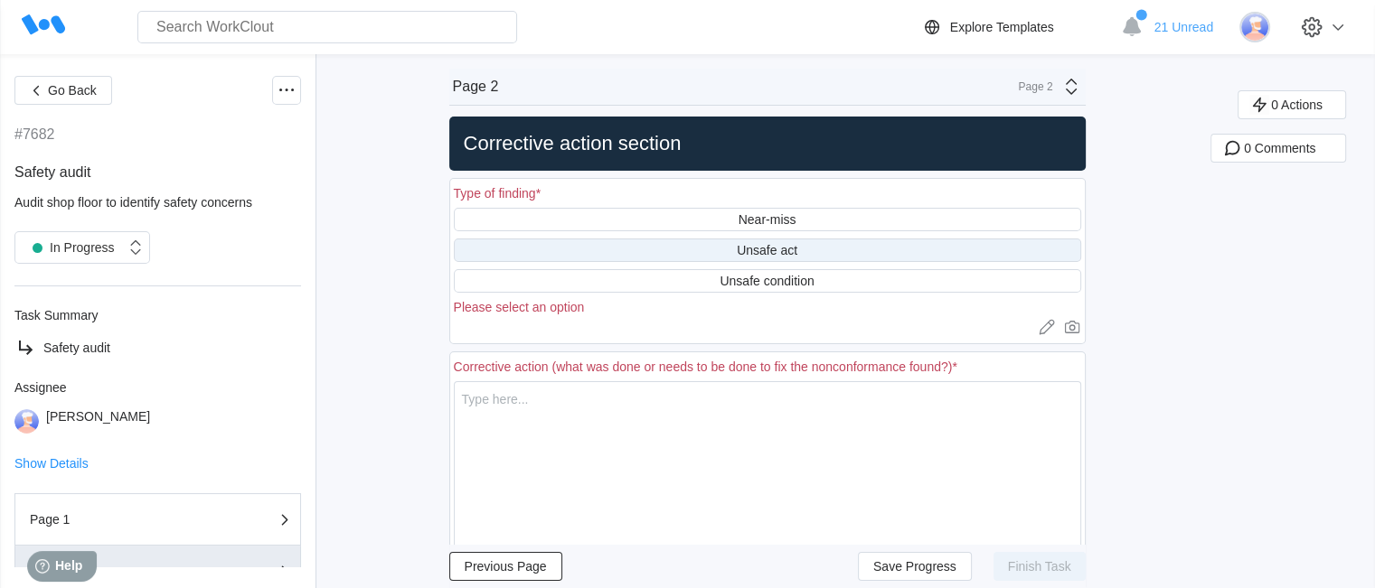
click at [843, 251] on div "Unsafe act" at bounding box center [767, 251] width 627 height 24
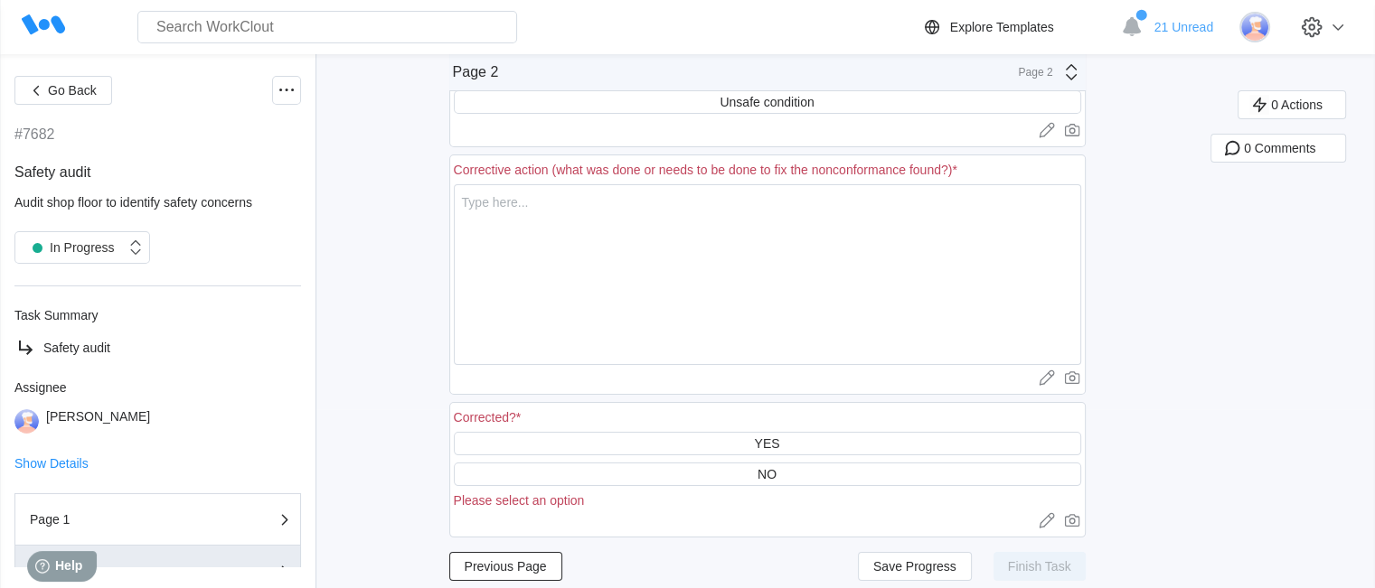
scroll to position [181, 0]
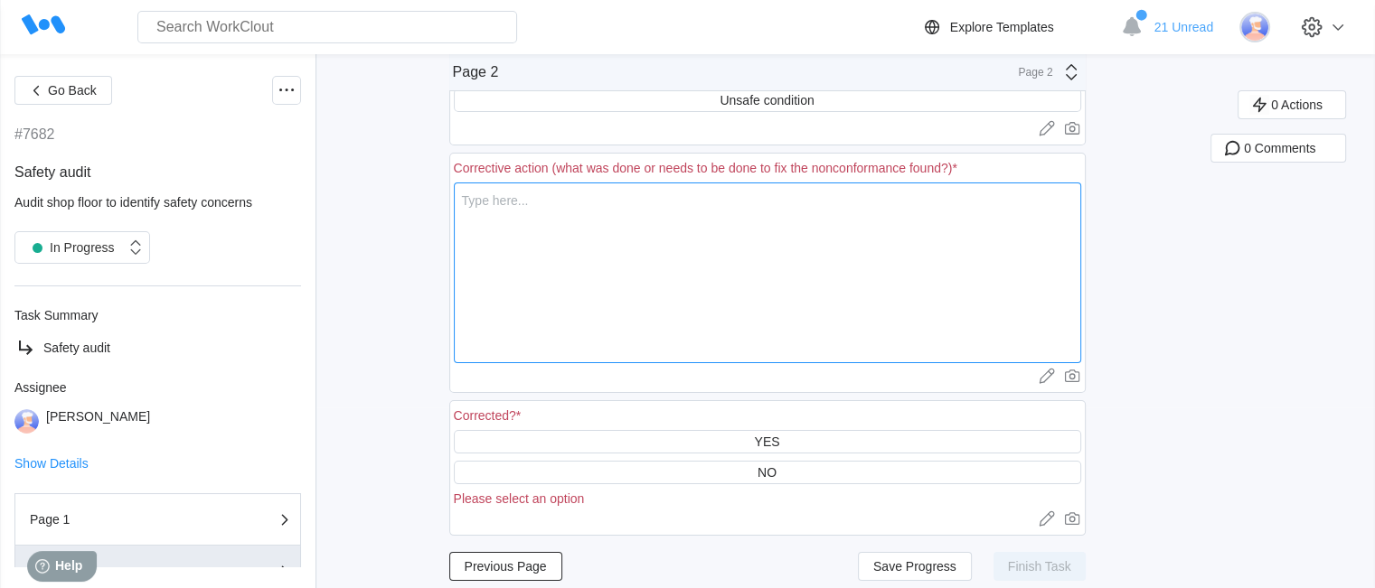
click at [588, 278] on textarea at bounding box center [767, 273] width 627 height 181
type textarea "t"
type textarea "x"
type textarea "ti"
type textarea "x"
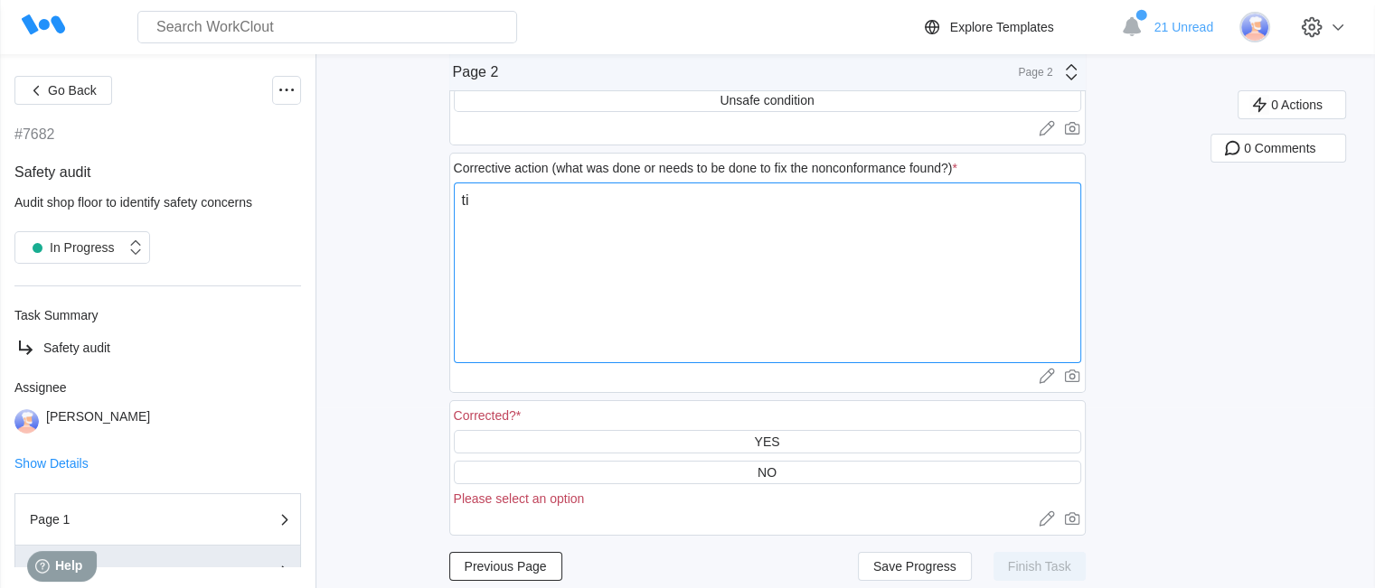
type textarea "t"
type textarea "x"
type textarea "to"
type textarea "x"
type textarea "tol"
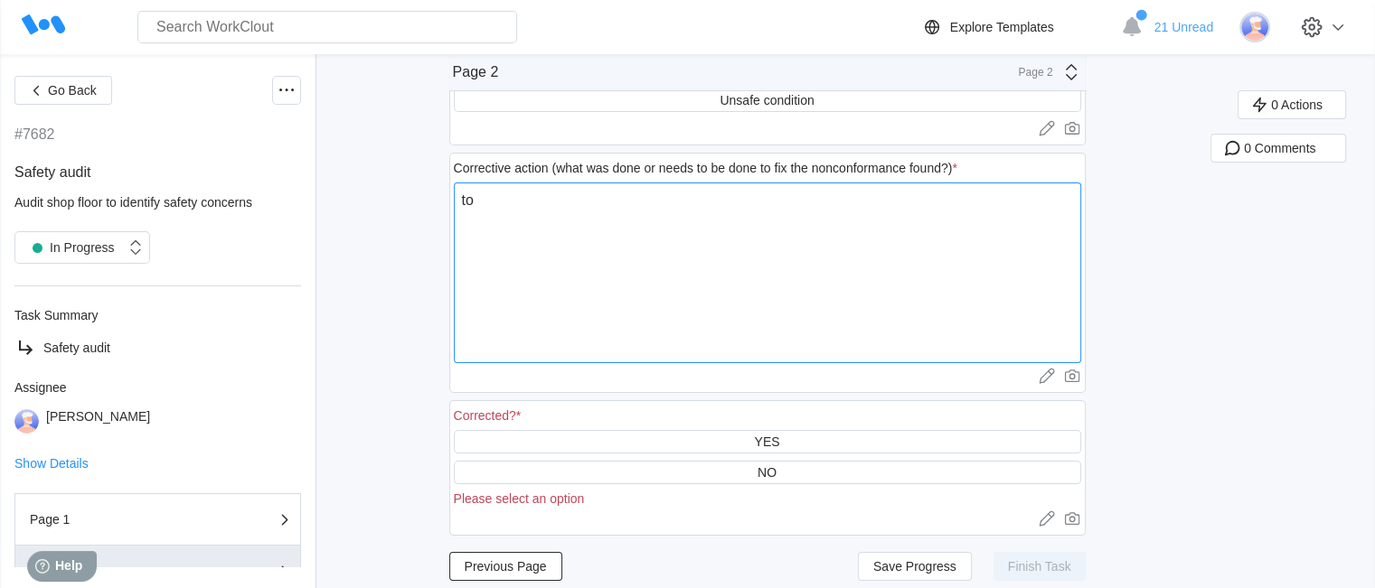
type textarea "x"
type textarea "told"
type textarea "x"
type textarea "told"
type textarea "x"
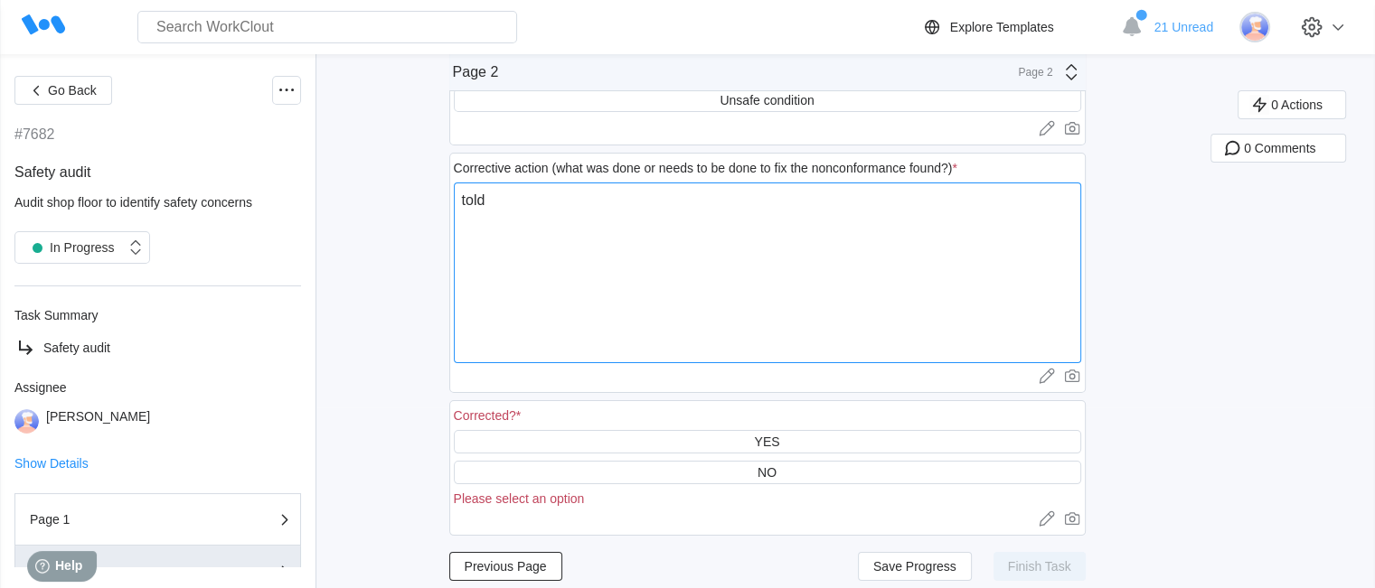
type textarea "told d"
type textarea "x"
type textarea "told dr"
type textarea "x"
type textarea "told dri"
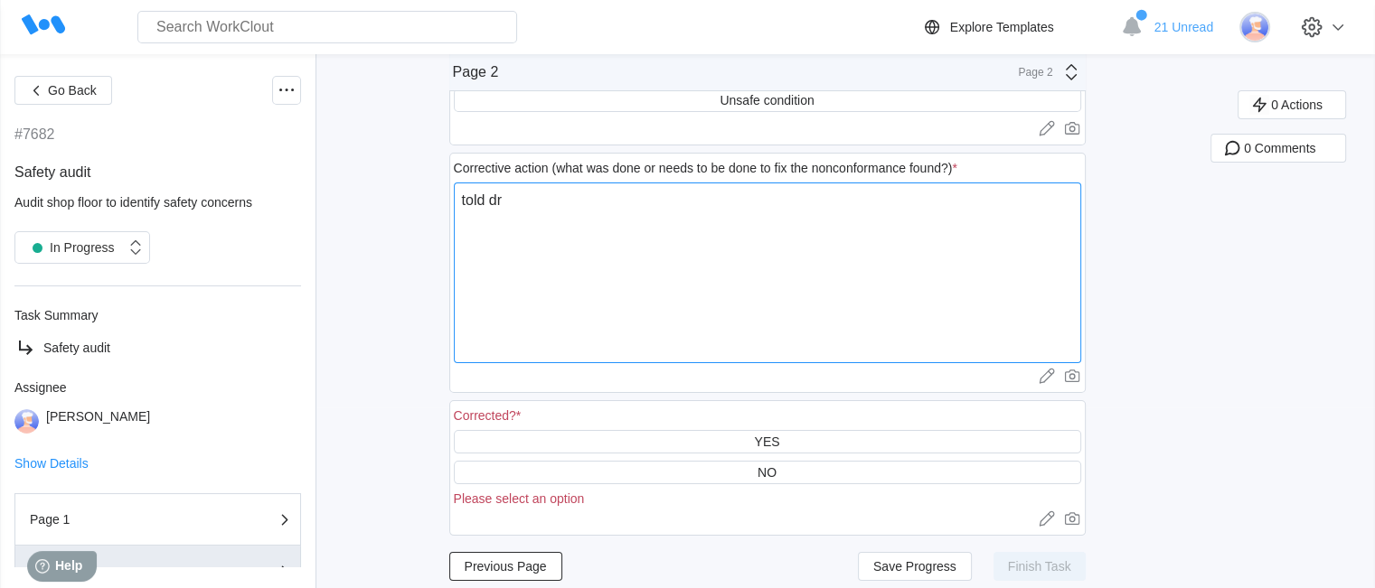
type textarea "x"
type textarea "told driv"
type textarea "x"
type textarea "told drive"
type textarea "x"
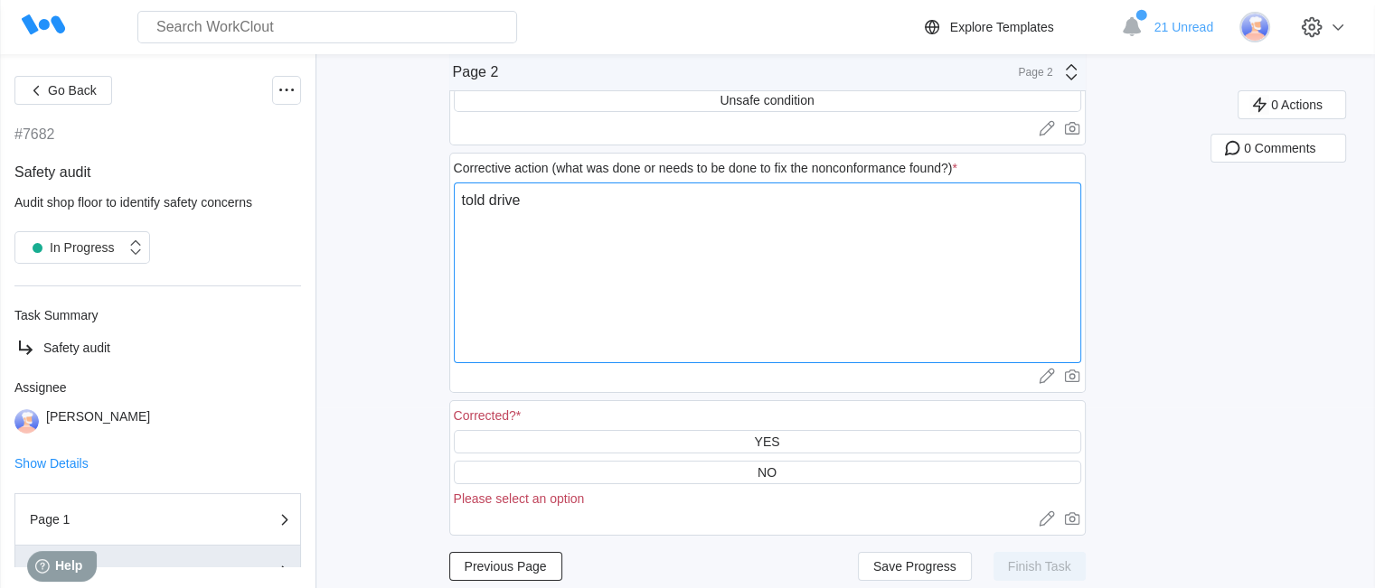
type textarea "told driver"
type textarea "x"
type textarea "told driver"
type textarea "x"
type textarea "told driver u"
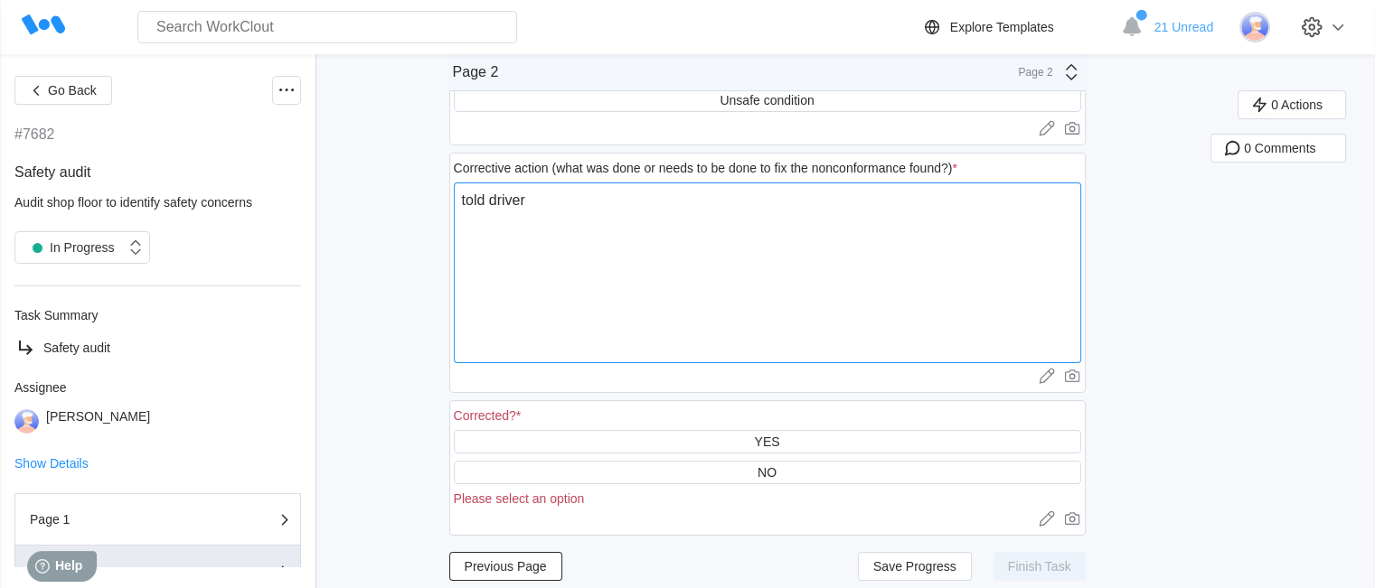
type textarea "x"
type textarea "told driver us"
type textarea "x"
type textarea "told driver usi"
type textarea "x"
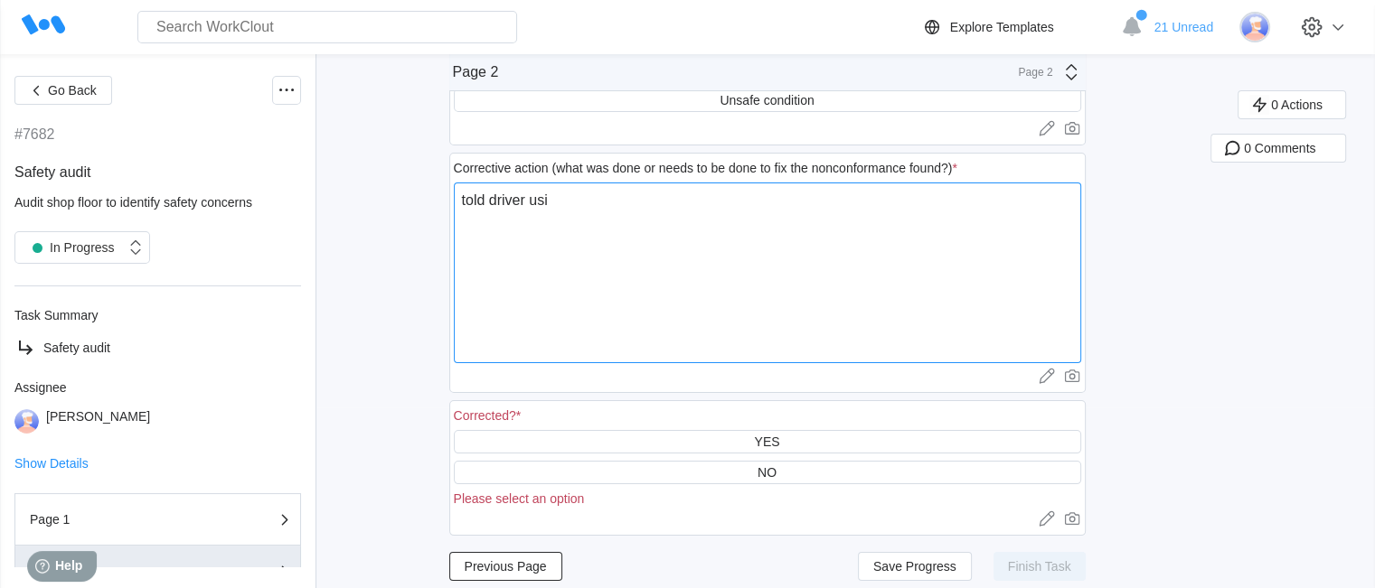
type textarea "told driver usin"
type textarea "x"
type textarea "told driver usin"
type textarea "x"
type textarea "told driver usin"
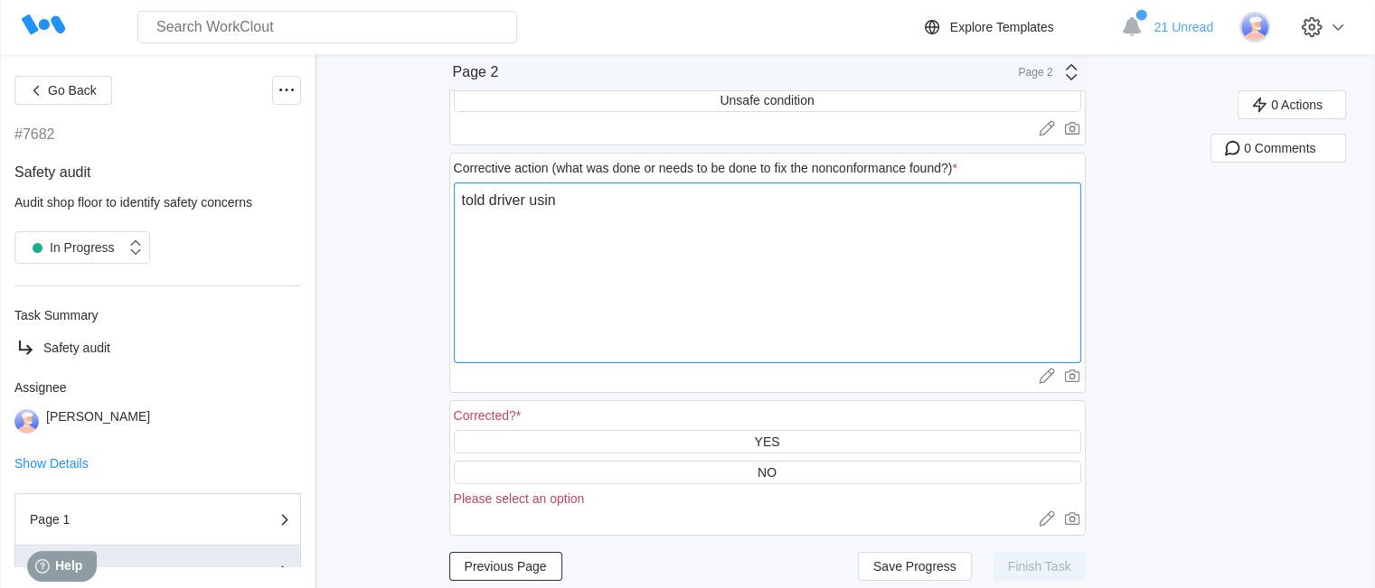
type textarea "x"
type textarea "told driver using"
type textarea "x"
type textarea "told driver using"
type textarea "x"
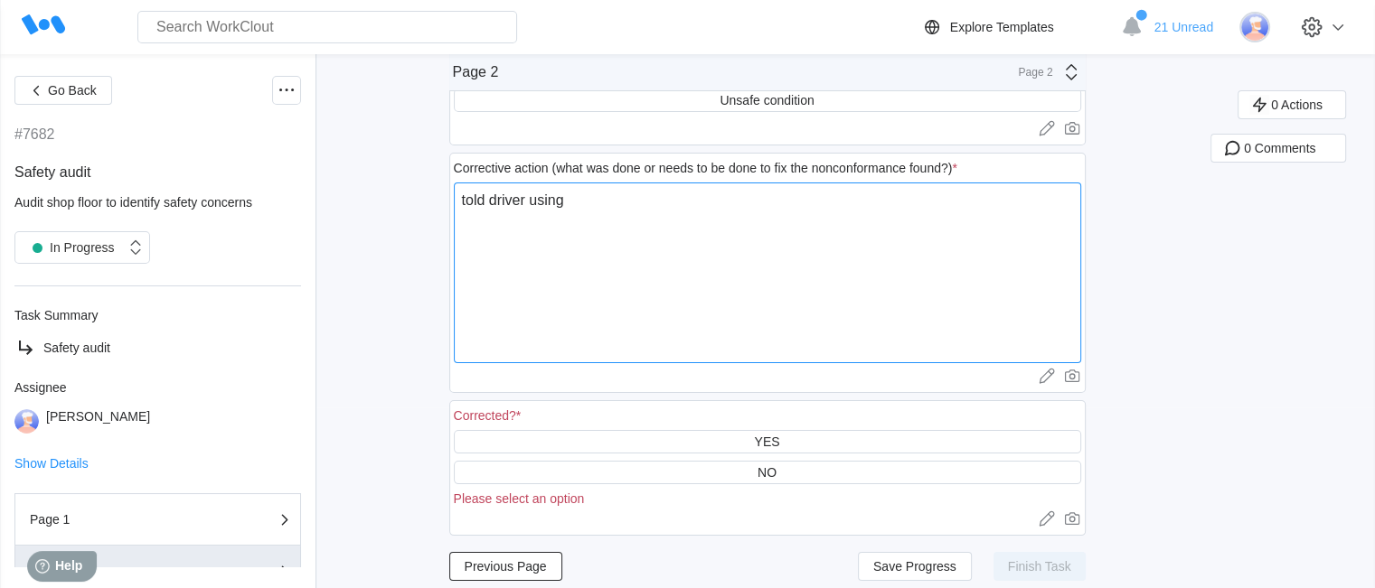
type textarea "told driver using t"
type textarea "x"
type textarea "told driver using th"
type textarea "x"
type textarea "told driver using the"
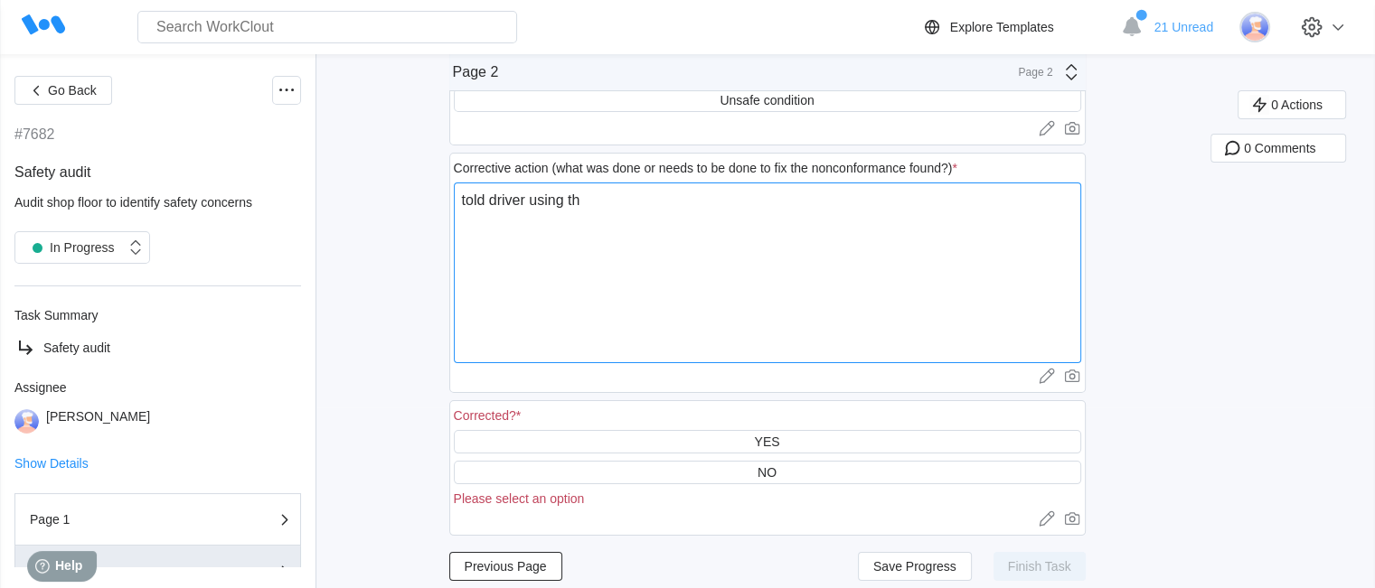
type textarea "x"
type textarea "told driver using the"
type textarea "x"
type textarea "told driver using the h"
type textarea "x"
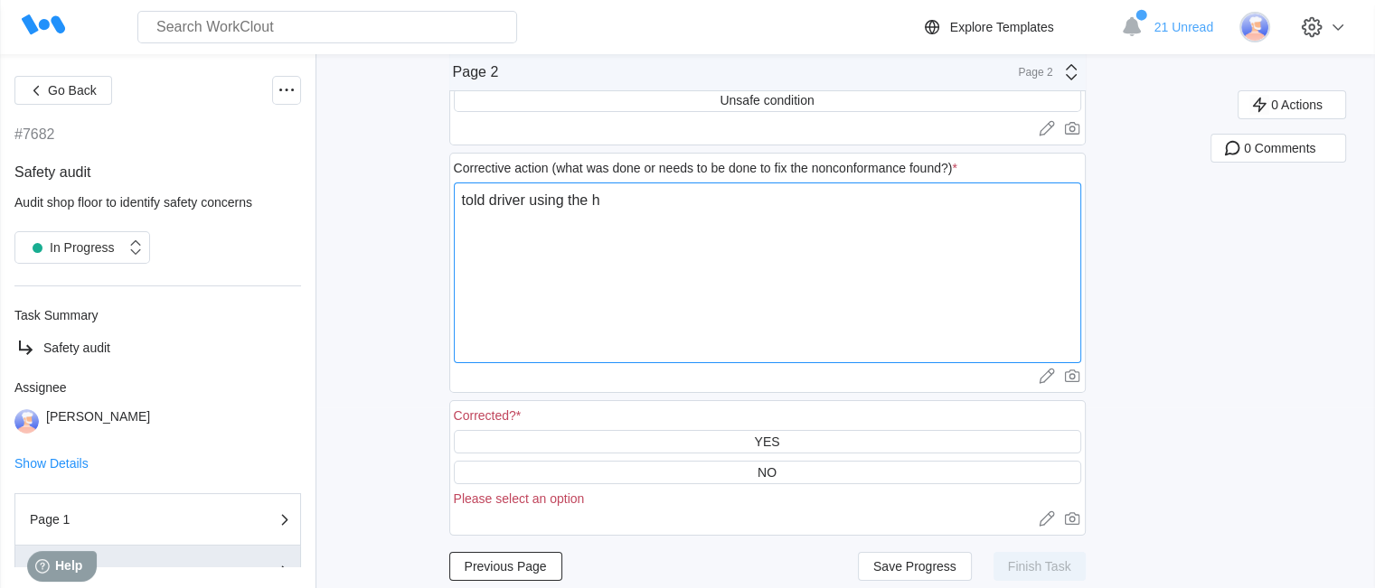
type textarea "told driver using the ho"
type textarea "x"
type textarea "told driver using the hor"
type textarea "x"
type textarea "told driver using the horn"
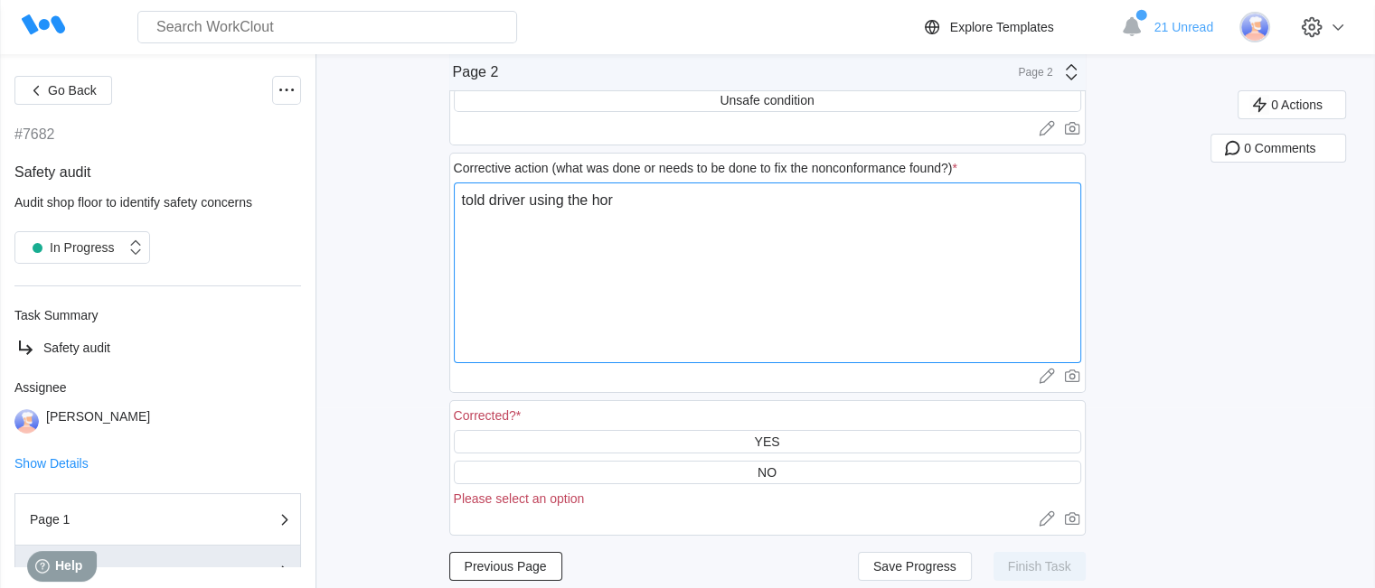
type textarea "x"
type textarea "told driver using the horn"
type textarea "x"
type textarea "told driver using the horn a"
type textarea "x"
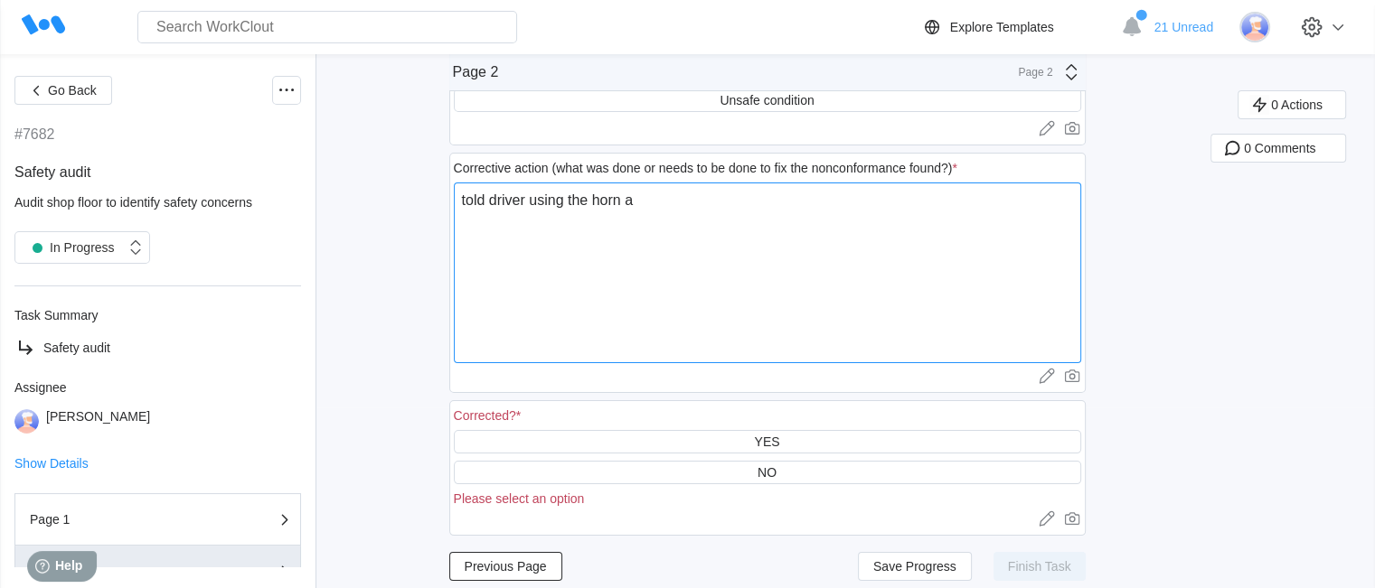
type textarea "told driver using the horn at"
type textarea "x"
type textarea "told driver using the horn at"
type textarea "x"
type textarea "told driver using the horn at i"
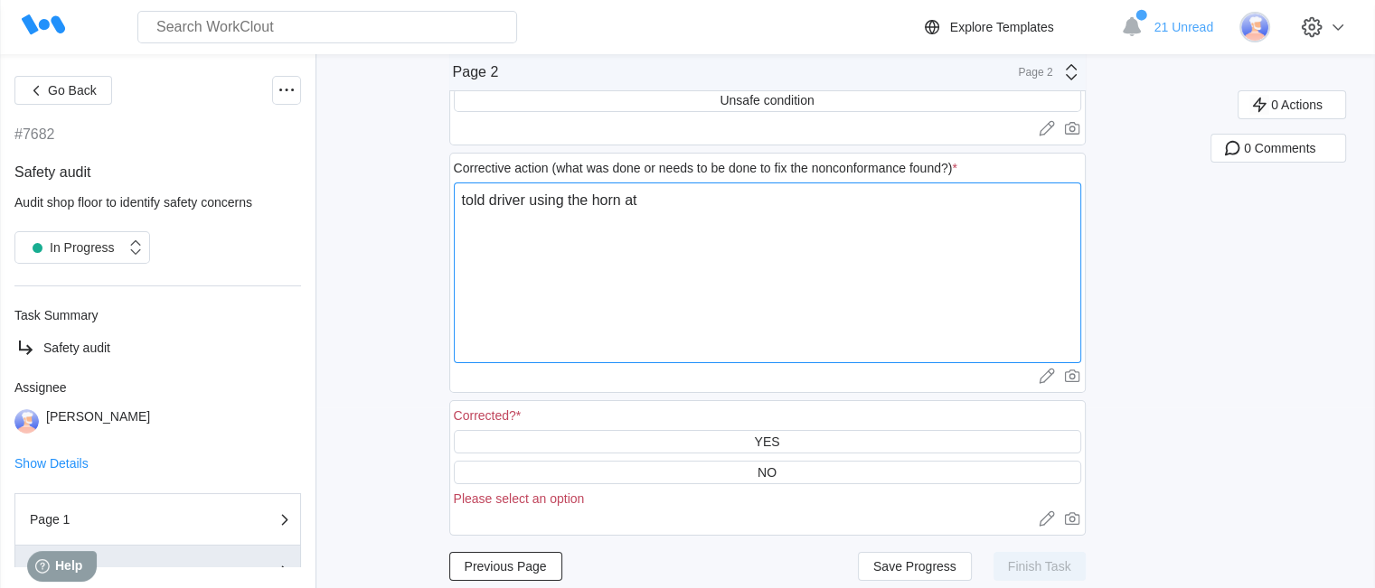
type textarea "x"
type textarea "told driver using the horn at in"
type textarea "x"
type textarea "told driver using the horn at int"
type textarea "x"
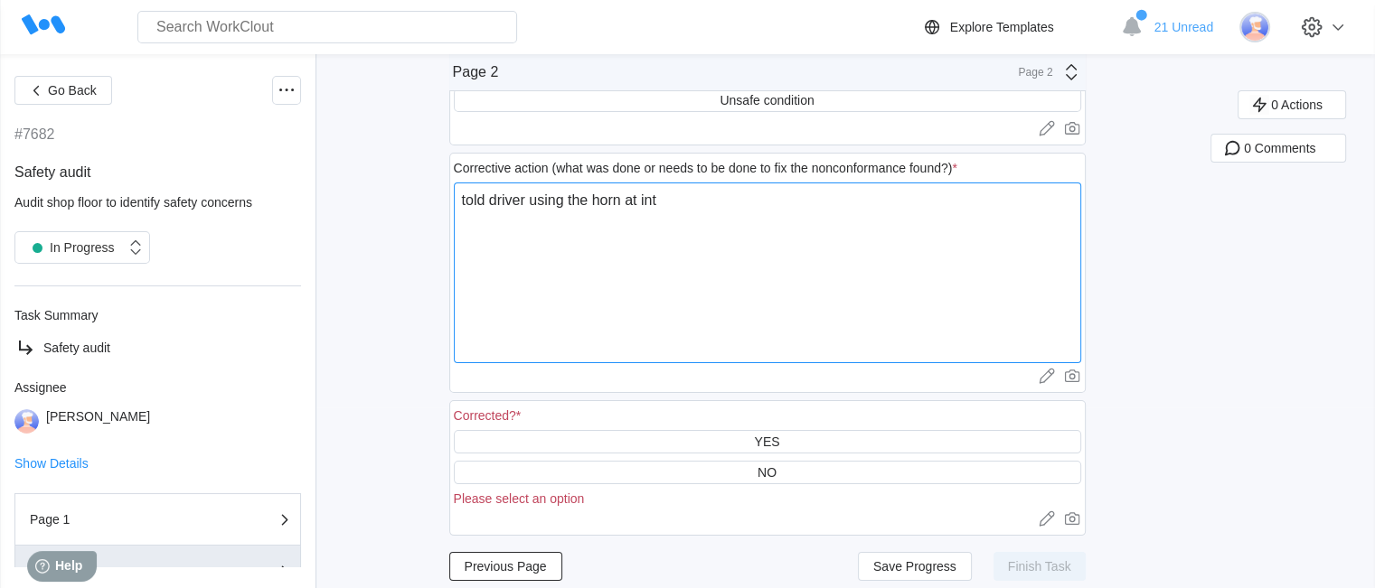
type textarea "told driver using the horn at inte"
type textarea "x"
type textarea "told driver using the horn at inter"
type textarea "x"
type textarea "told driver using the horn at inters"
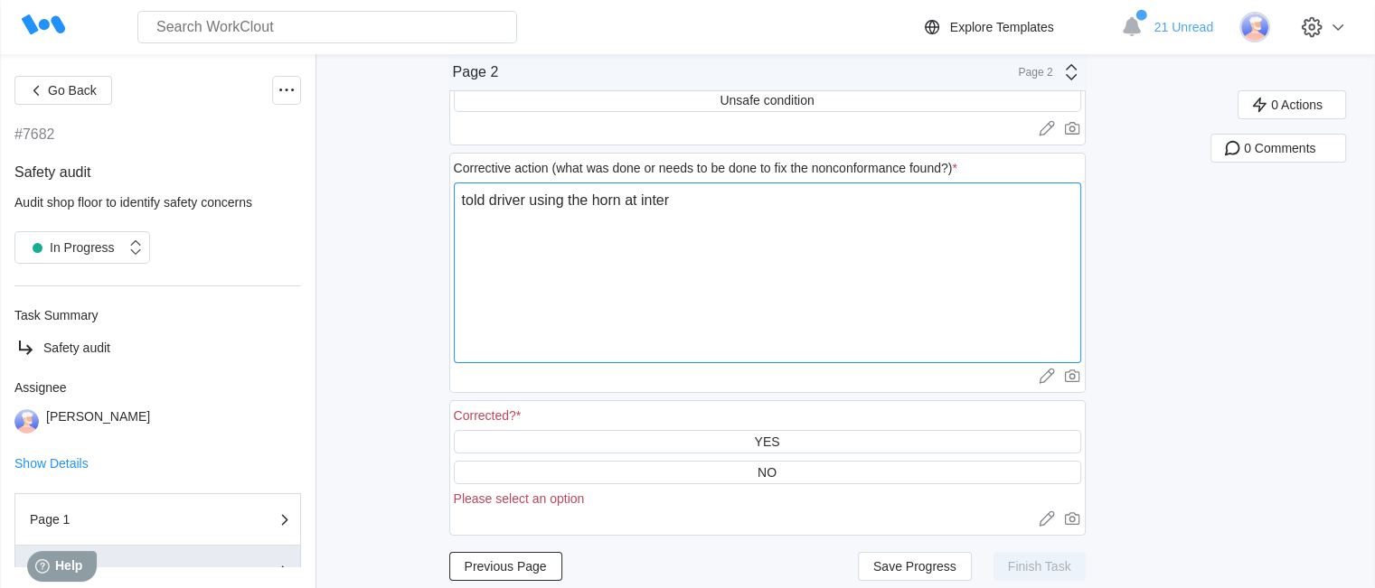
type textarea "x"
type textarea "told driver using the horn at interse"
type textarea "x"
type textarea "told driver using the horn at intersec"
type textarea "x"
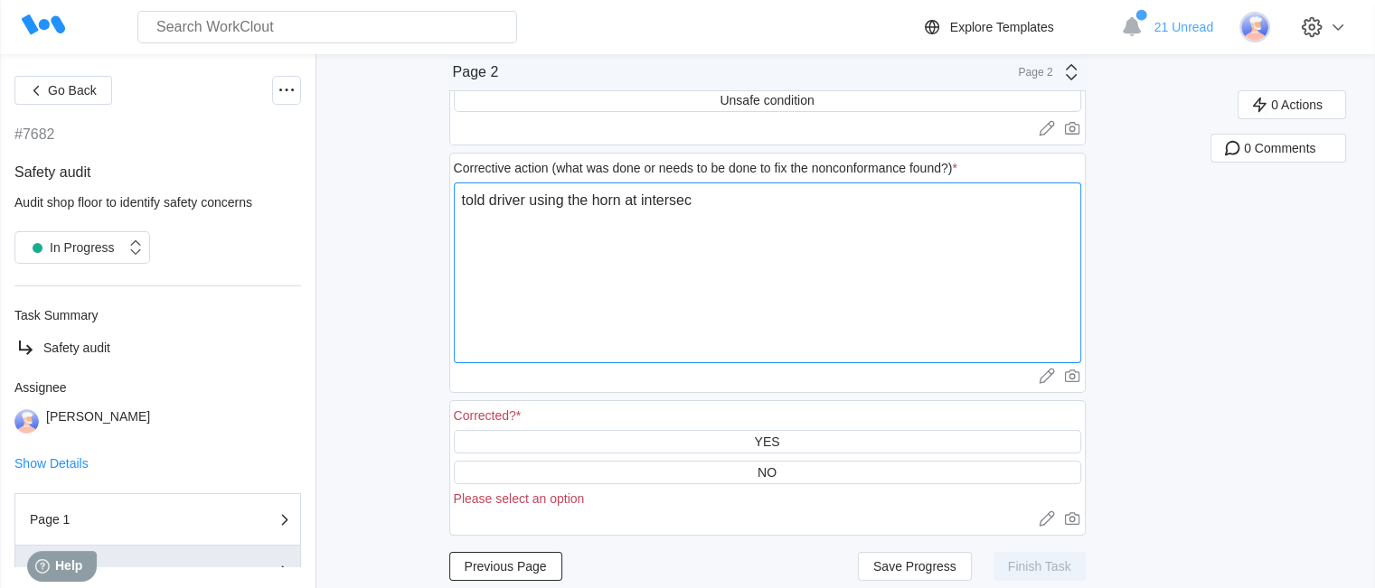
type textarea "told driver using the horn at intersect"
type textarea "x"
type textarea "told driver using the horn at intersecti"
type textarea "x"
type textarea "told driver using the horn at intersection"
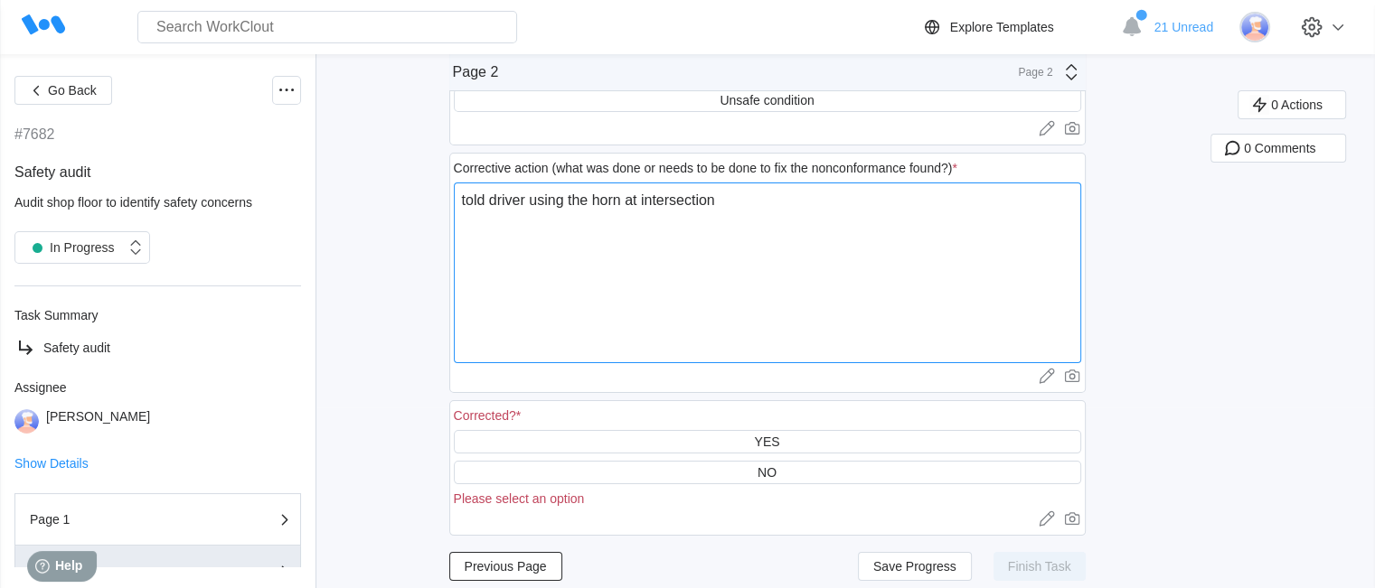
type textarea "x"
type textarea "told driver using the horn at intersections"
type textarea "x"
type textarea "told driver using the horn at intersections"
type textarea "x"
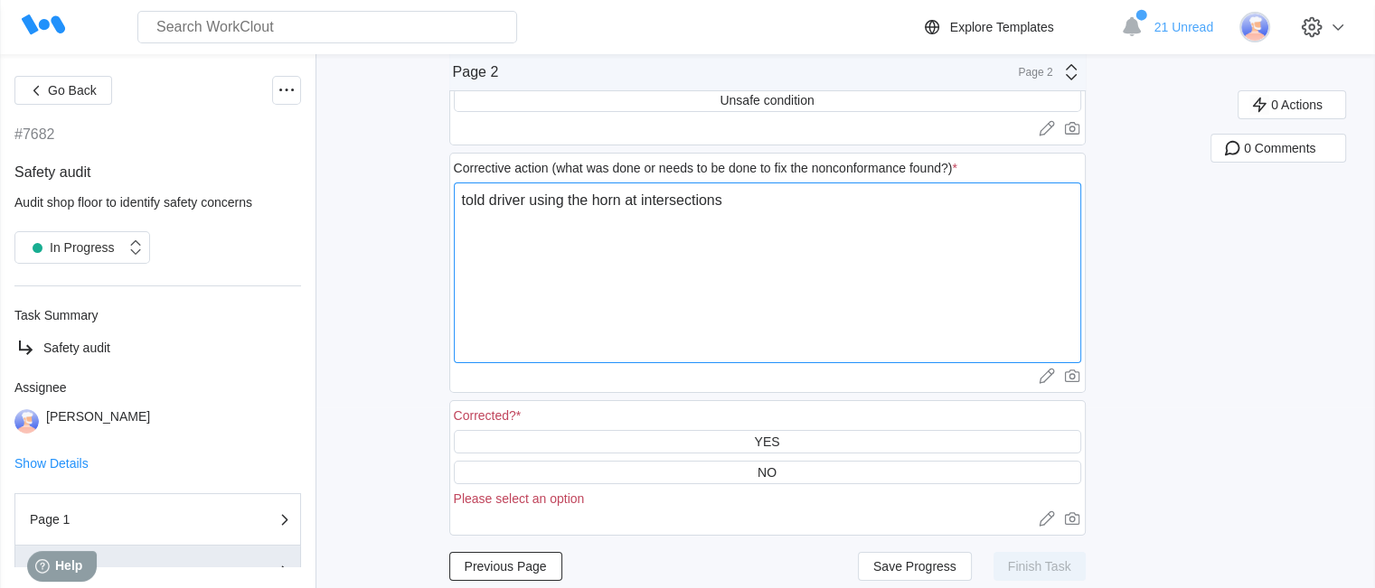
type textarea "told driver using the horn at intersections i"
type textarea "x"
type textarea "told driver using the horn at intersections is"
type textarea "x"
type textarea "told driver using the horn at intersections is"
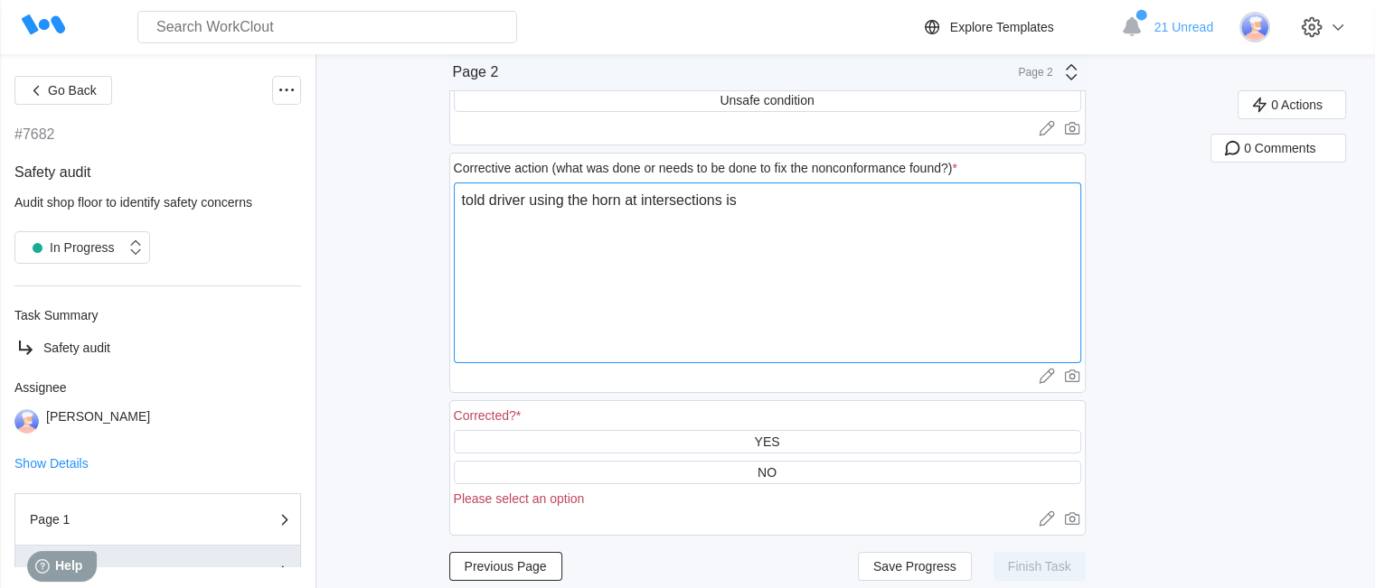
type textarea "x"
type textarea "told driver using the horn at intersections is a"
type textarea "x"
type textarea "told driver using the horn at intersections is a"
type textarea "x"
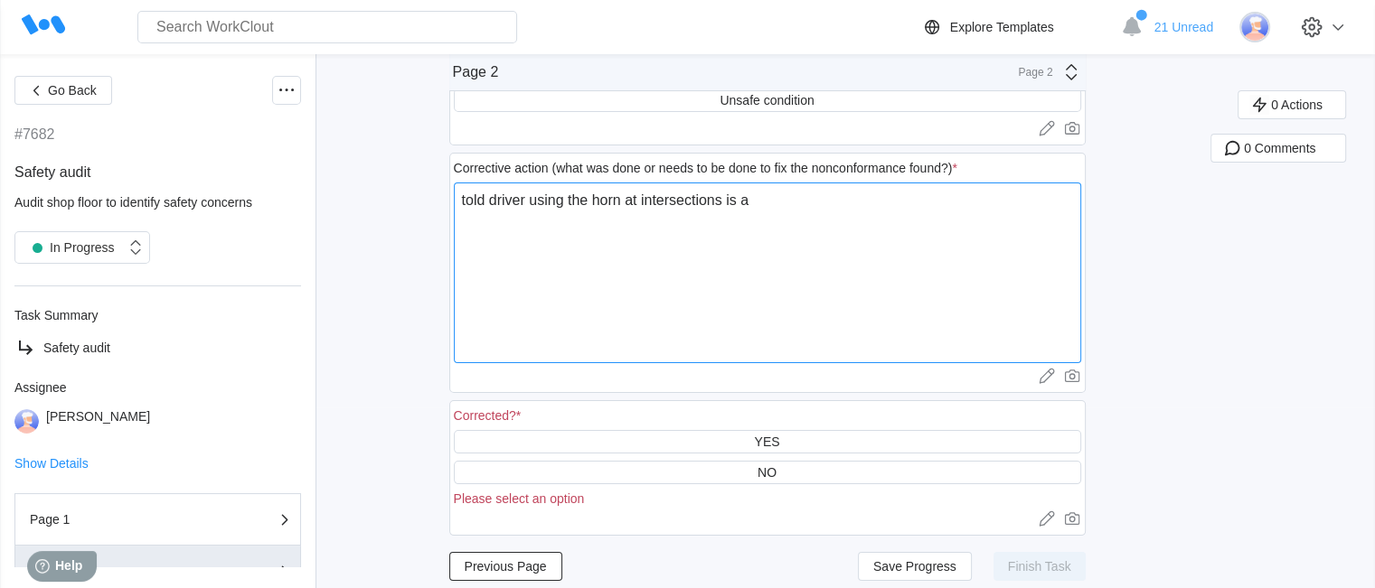
type textarea "told driver using the horn at intersections is a m"
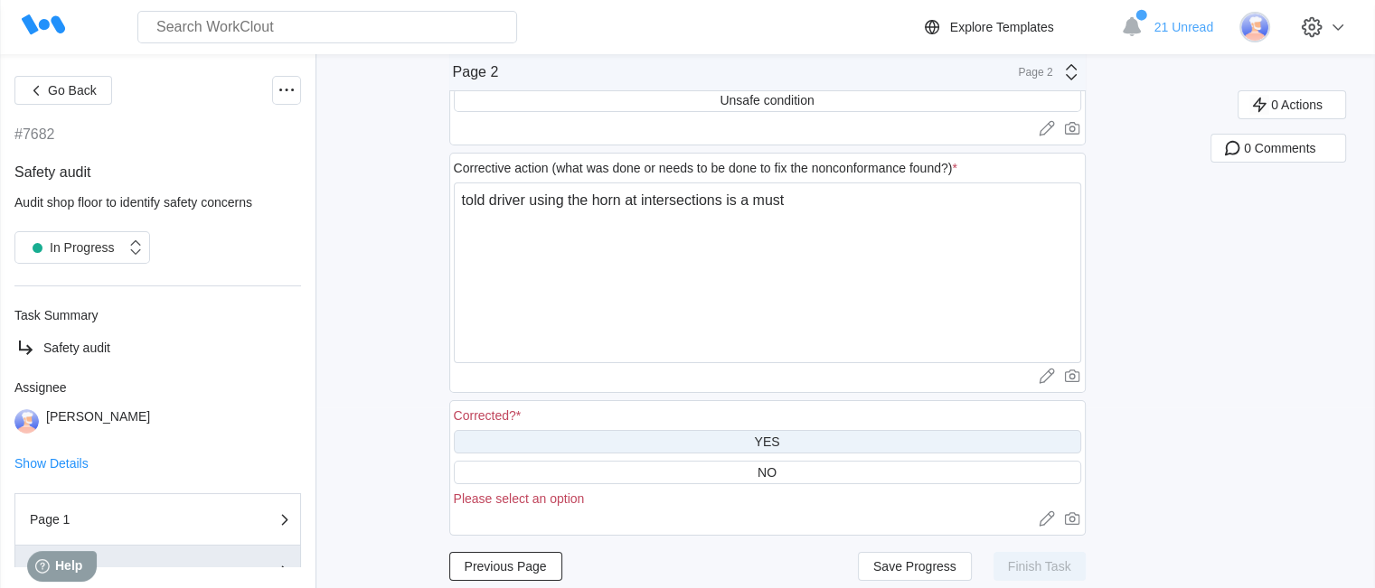
click at [760, 439] on div "YES" at bounding box center [766, 442] width 25 height 14
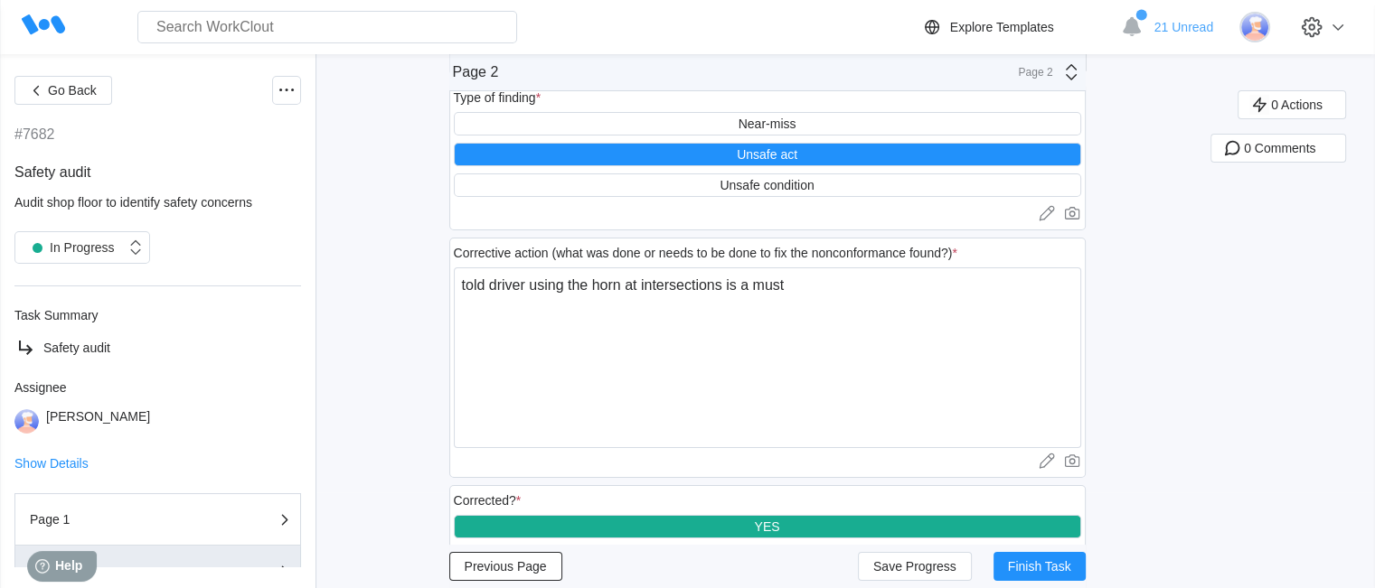
scroll to position [188, 0]
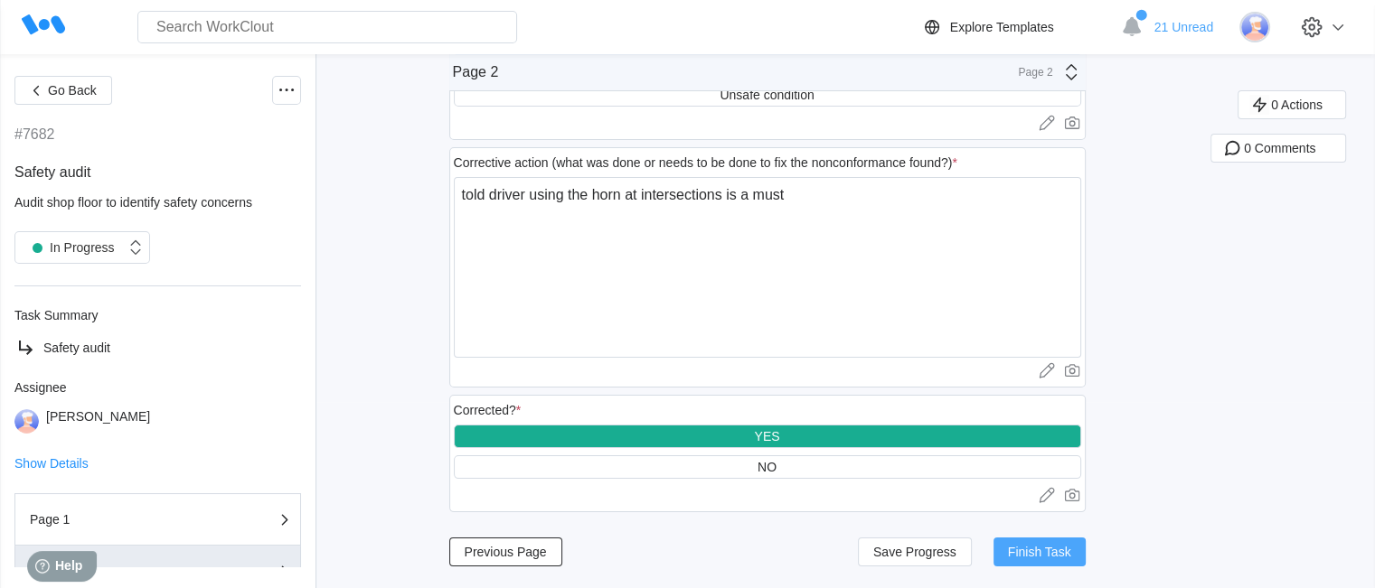
click at [1069, 557] on span "Finish Task" at bounding box center [1039, 552] width 63 height 13
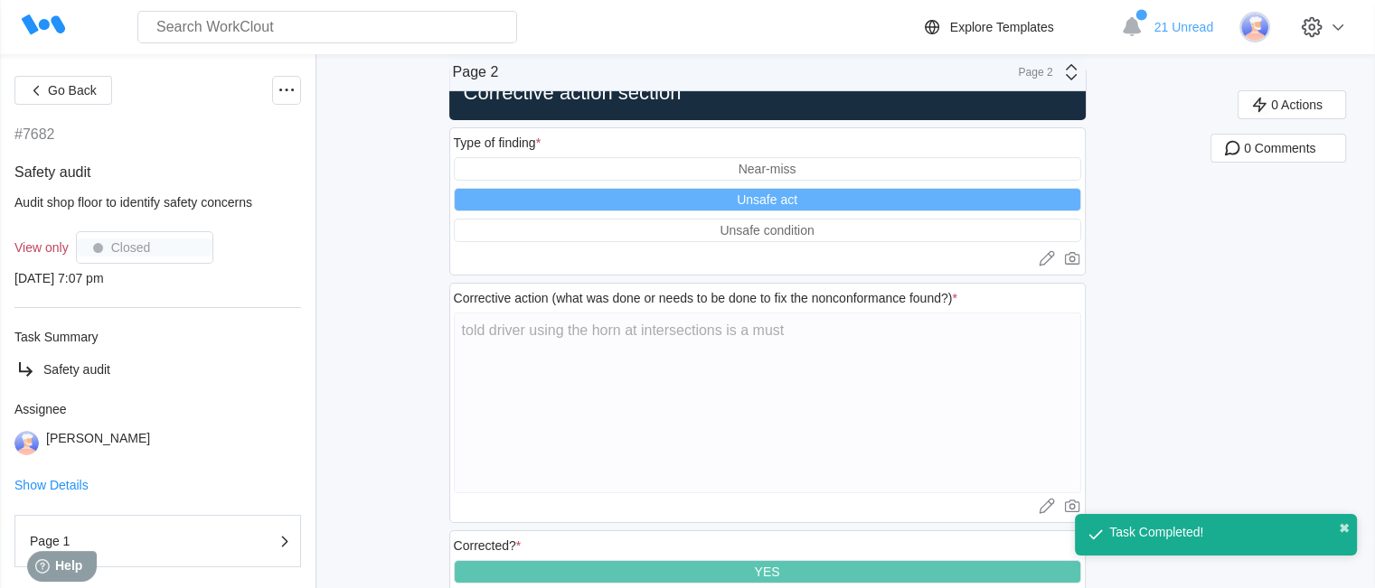
scroll to position [0, 0]
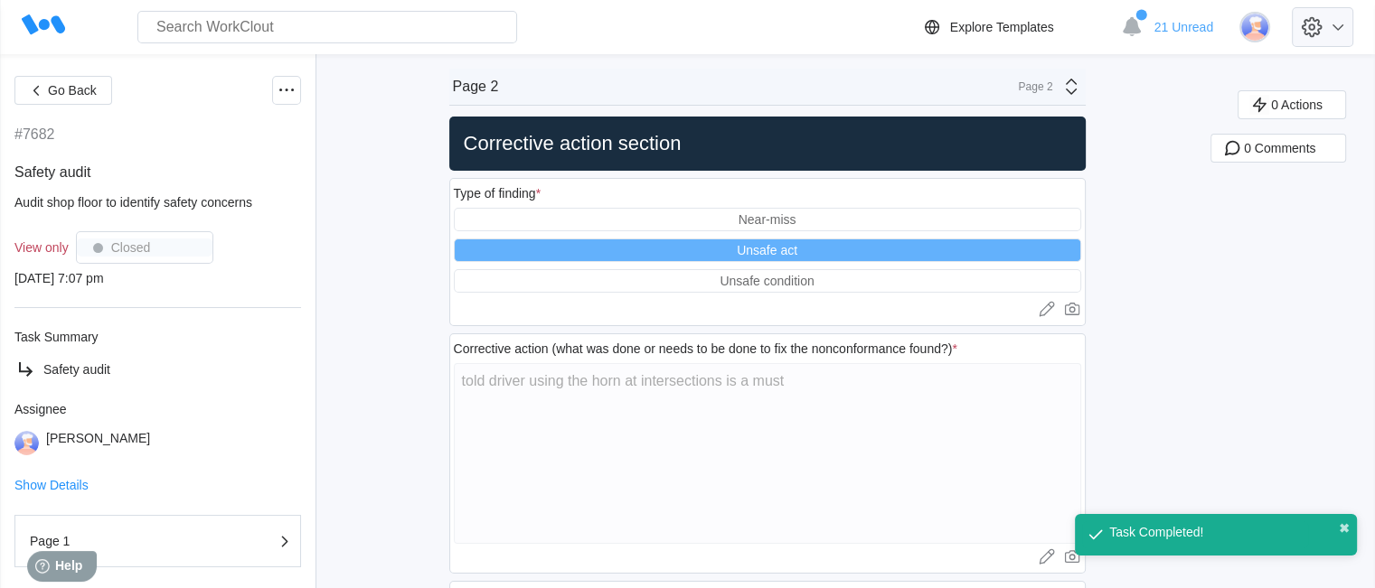
click at [1343, 28] on icon at bounding box center [1337, 27] width 11 height 6
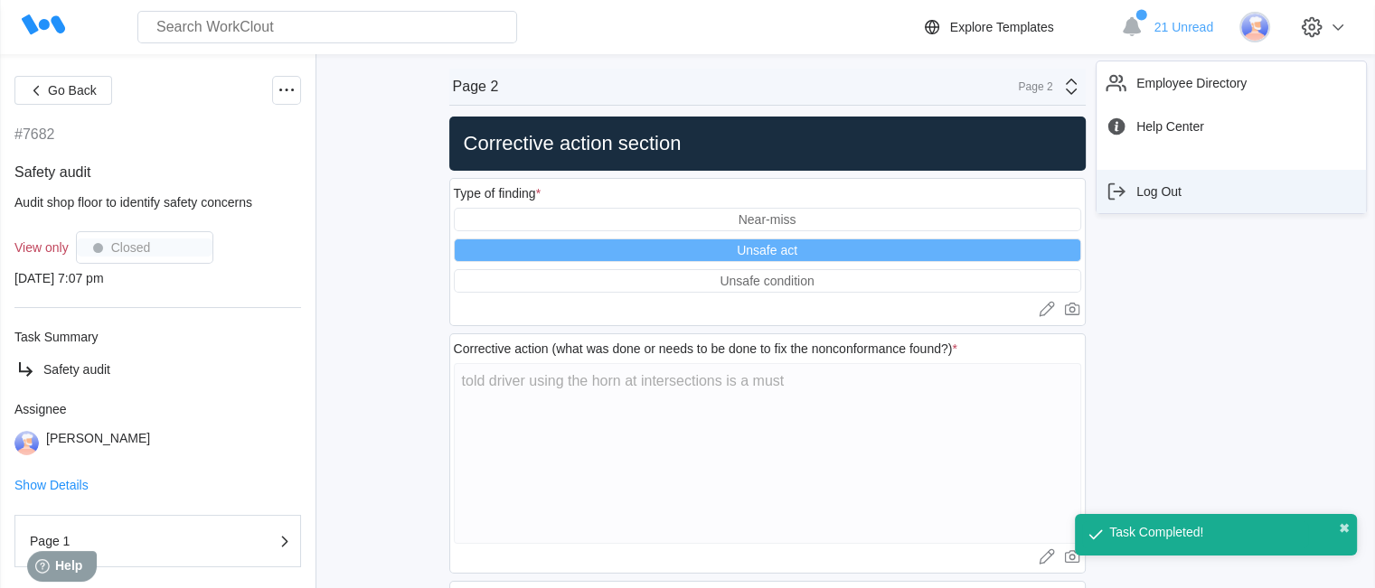
click at [1204, 190] on div "Log Out" at bounding box center [1231, 191] width 255 height 29
